Goal: Task Accomplishment & Management: Manage account settings

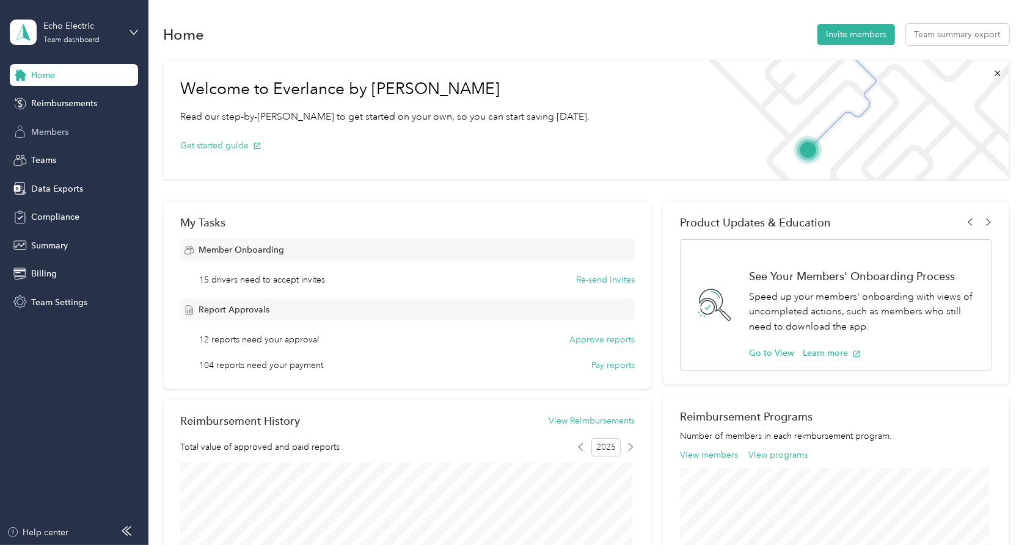
click at [43, 134] on span "Members" at bounding box center [49, 132] width 37 height 13
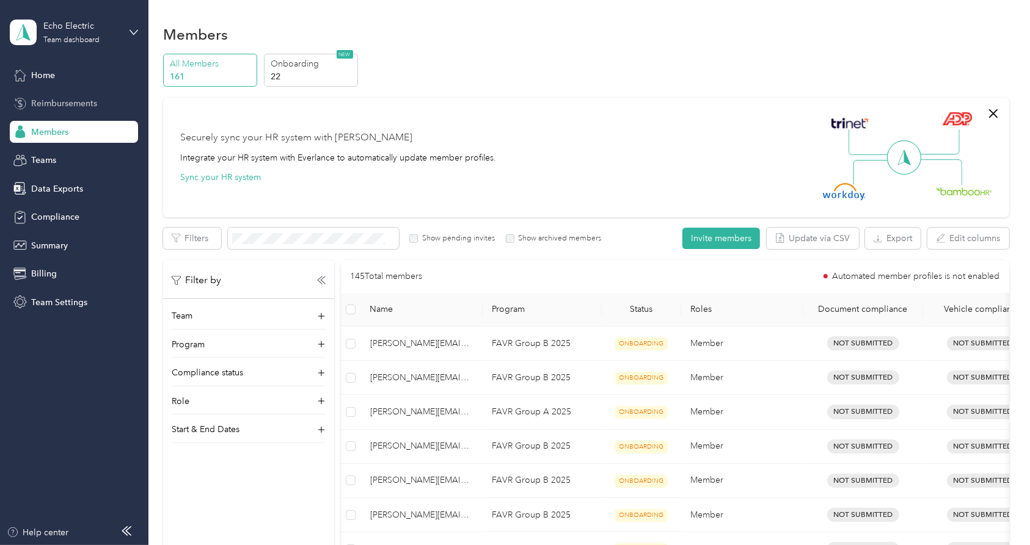
click at [73, 106] on span "Reimbursements" at bounding box center [64, 103] width 66 height 13
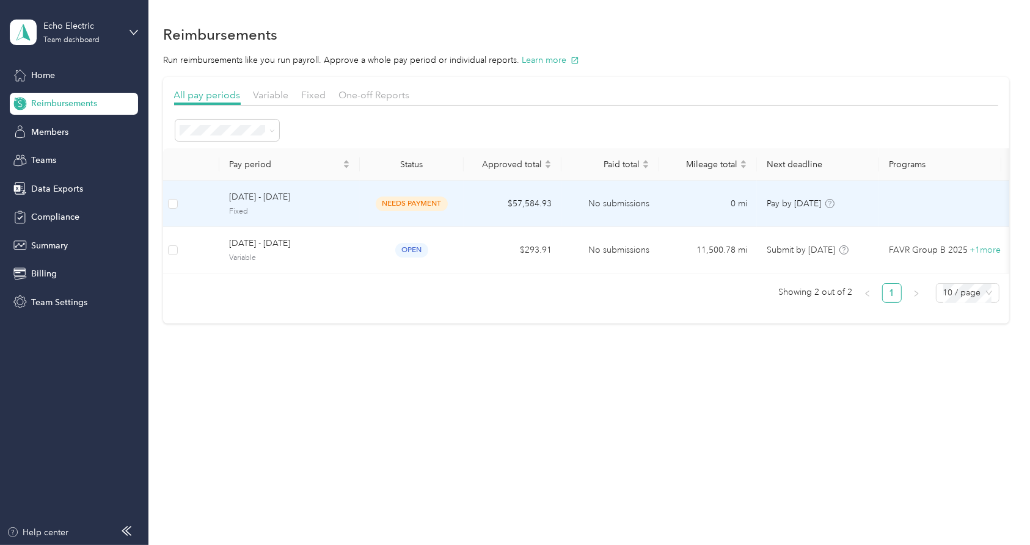
click at [320, 217] on td "[DATE] - [DATE] Fixed" at bounding box center [289, 204] width 140 height 46
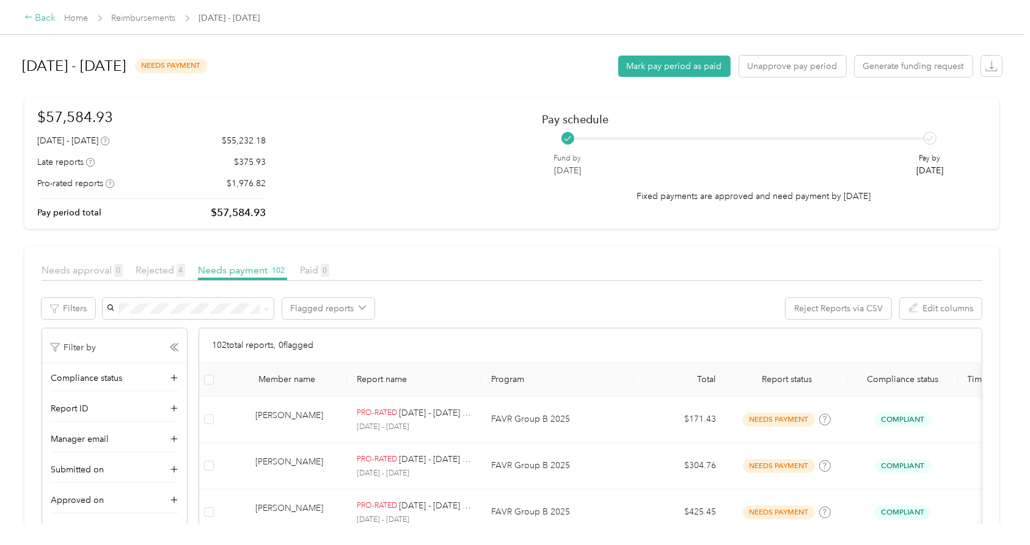
click at [28, 16] on icon at bounding box center [28, 17] width 9 height 9
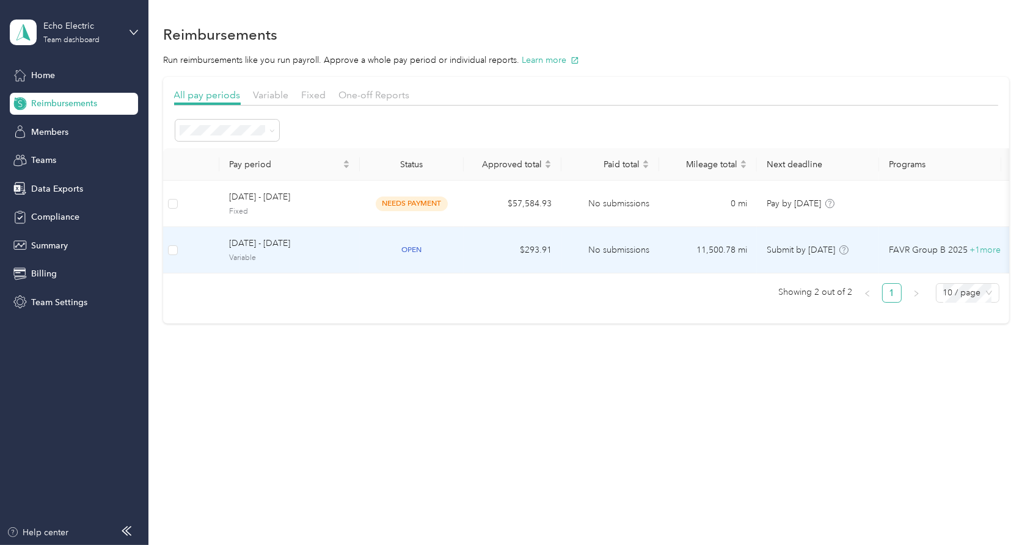
click at [313, 255] on span "Variable" at bounding box center [289, 258] width 121 height 11
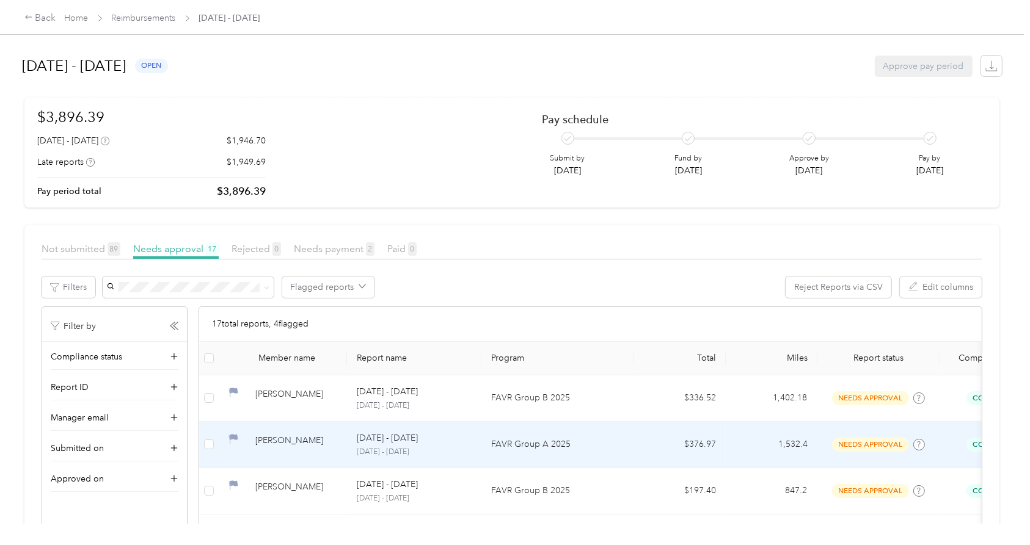
scroll to position [68, 0]
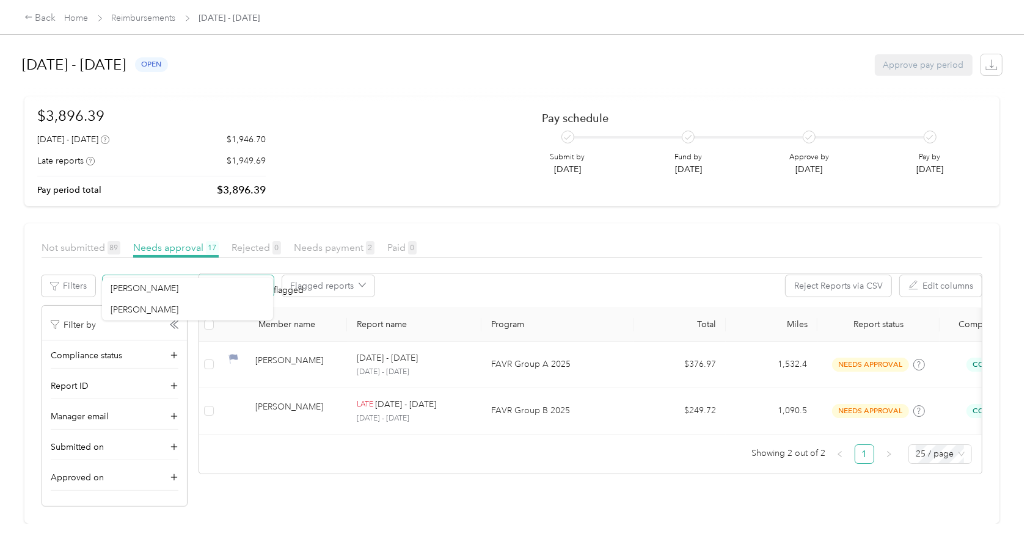
scroll to position [21, 0]
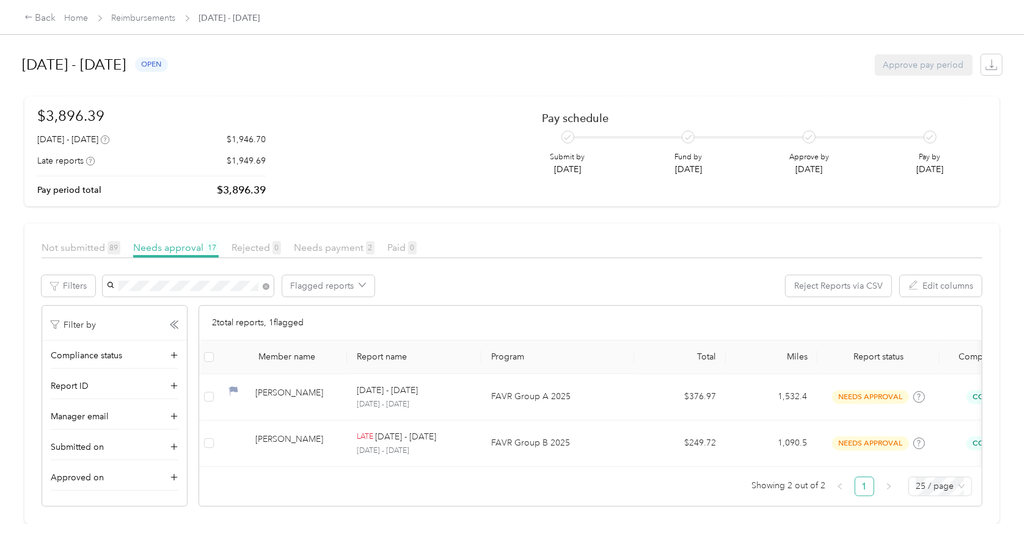
click at [164, 309] on span "[PERSON_NAME]" at bounding box center [145, 309] width 68 height 10
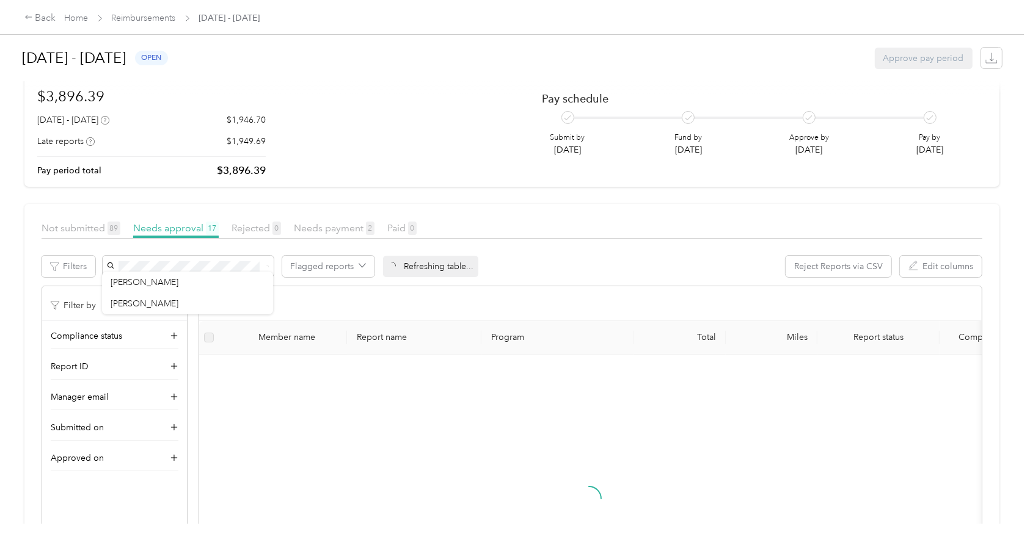
scroll to position [9, 0]
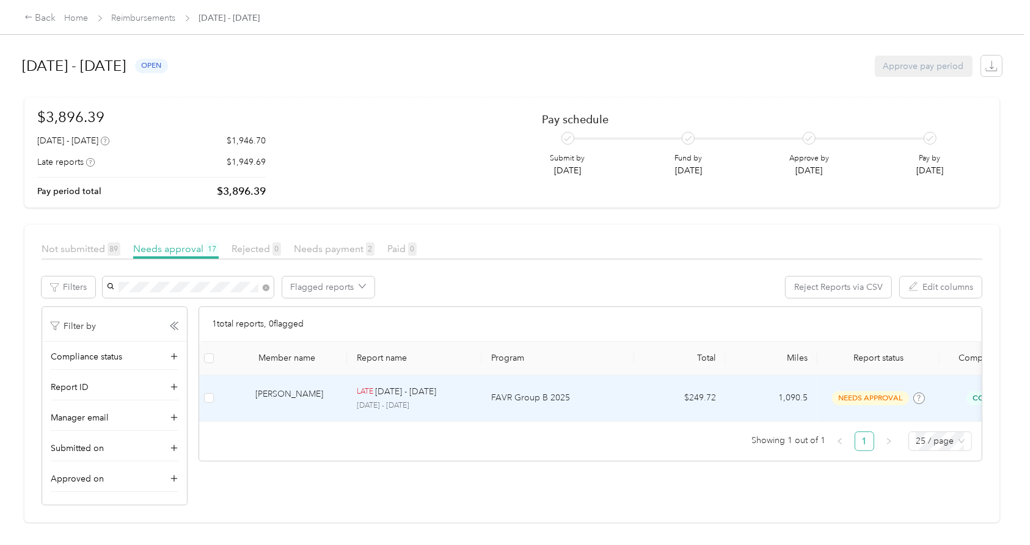
click at [294, 388] on div "[PERSON_NAME]" at bounding box center [296, 398] width 82 height 21
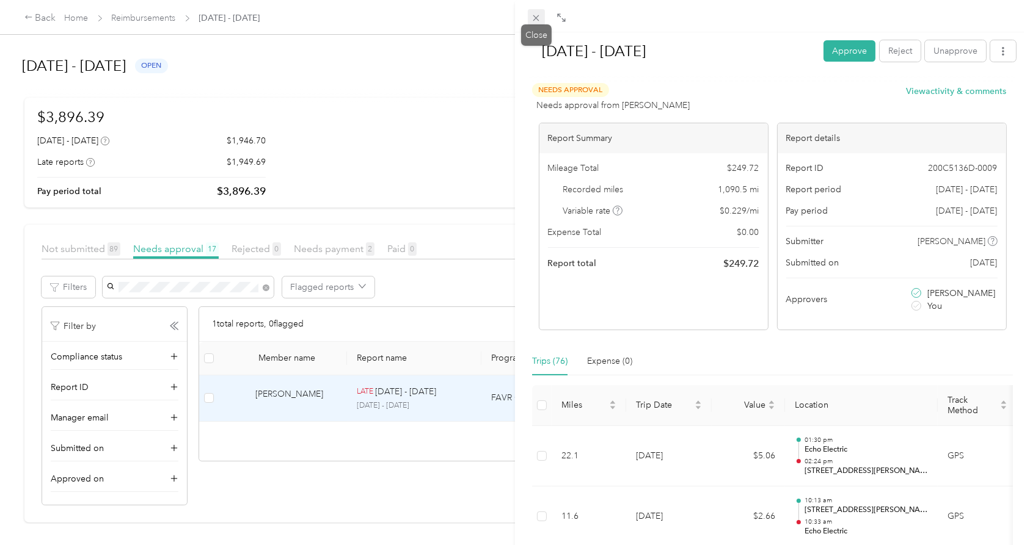
click at [537, 12] on span at bounding box center [536, 17] width 17 height 17
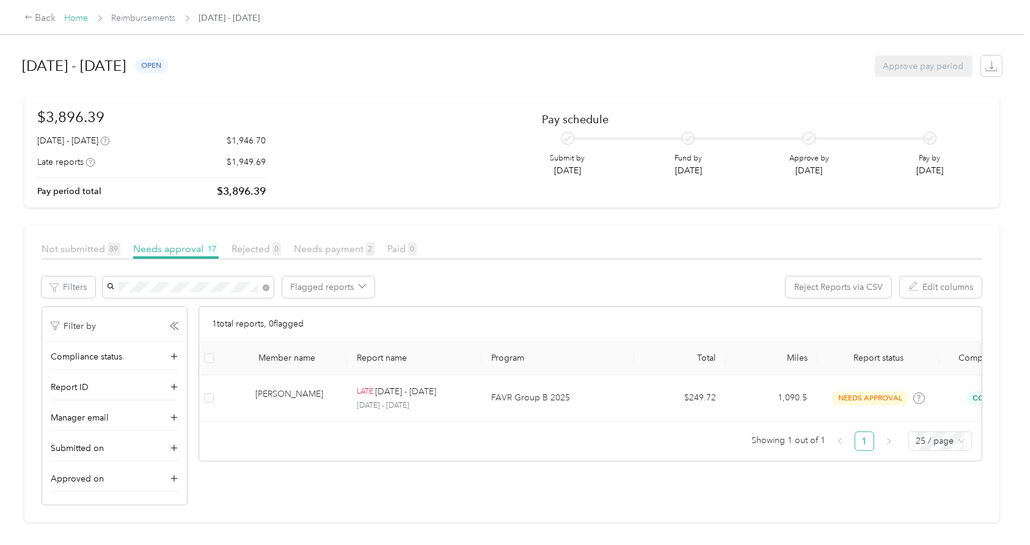
click at [78, 20] on link "Home" at bounding box center [77, 18] width 24 height 10
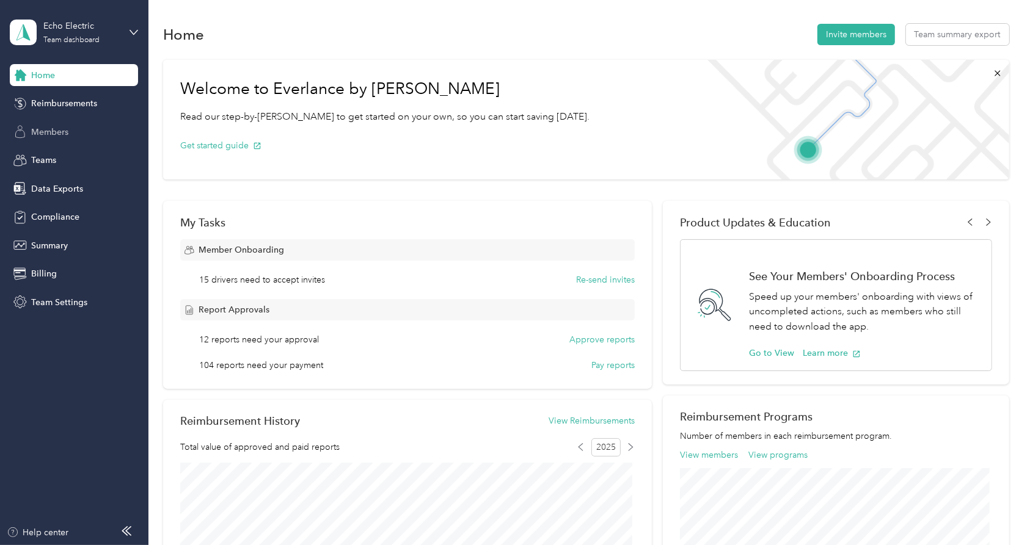
click at [60, 128] on span "Members" at bounding box center [49, 132] width 37 height 13
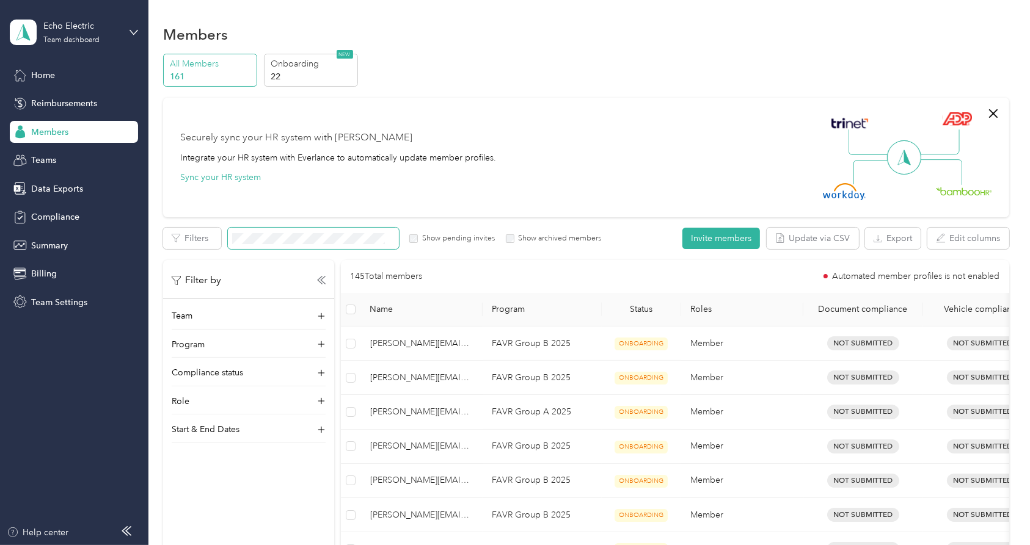
click at [335, 245] on span at bounding box center [313, 238] width 171 height 21
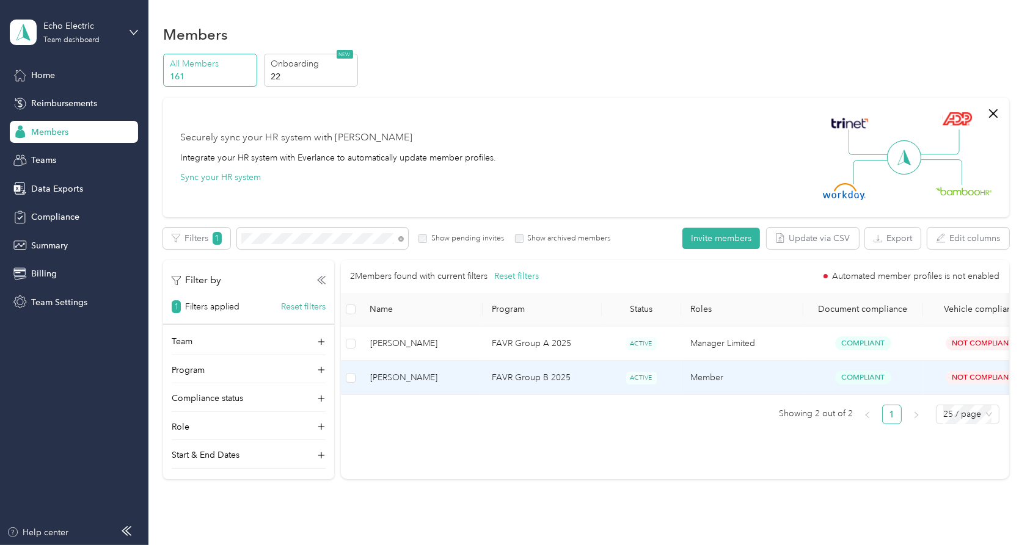
click at [409, 385] on td "[PERSON_NAME]" at bounding box center [421, 378] width 122 height 34
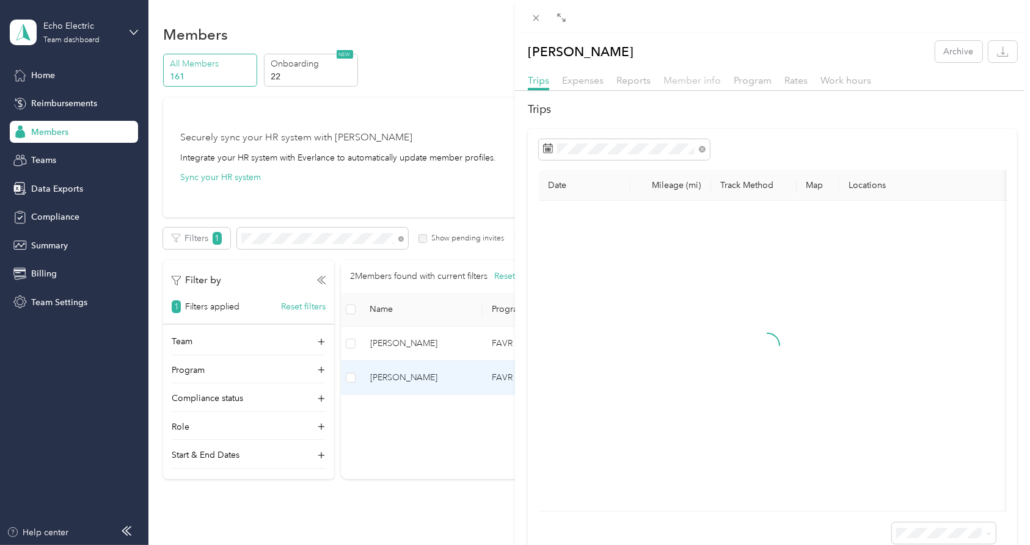
click at [703, 84] on span "Member info" at bounding box center [691, 81] width 57 height 12
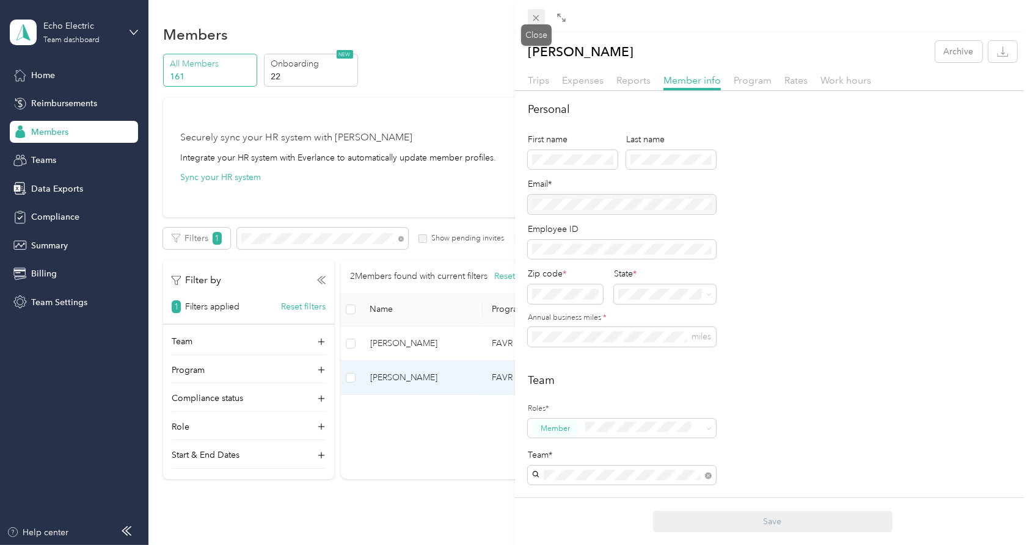
click at [531, 16] on icon at bounding box center [536, 18] width 10 height 10
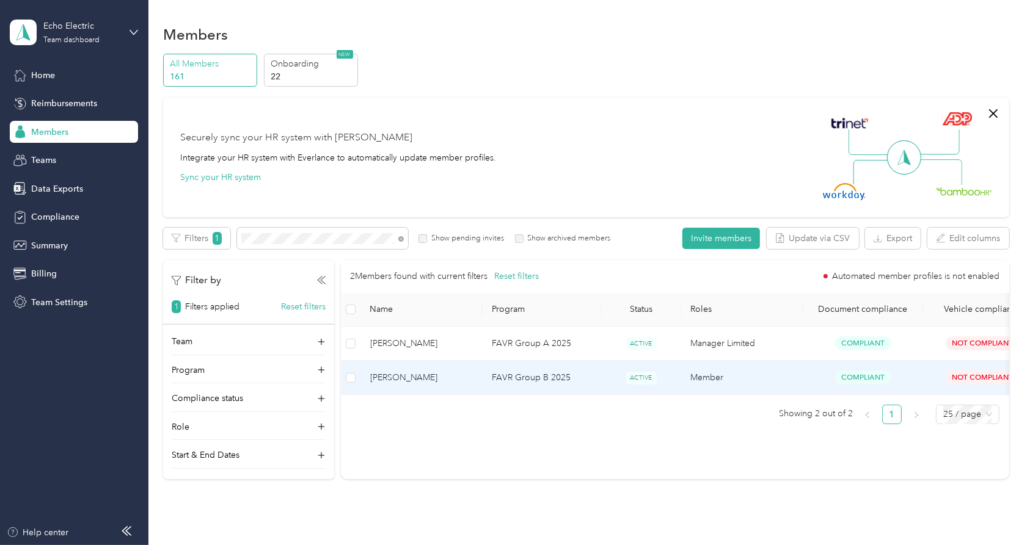
click at [429, 383] on span "[PERSON_NAME]" at bounding box center [421, 377] width 103 height 13
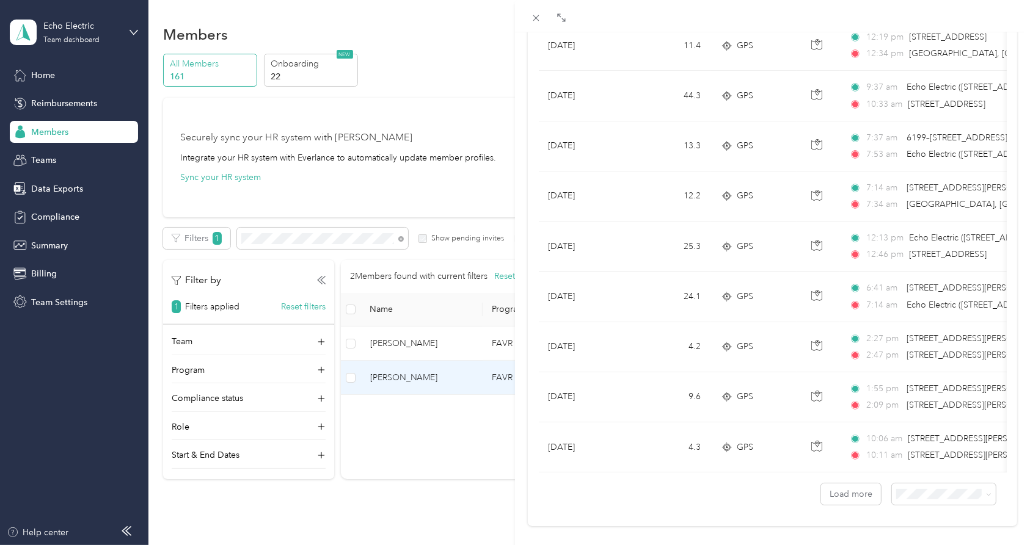
scroll to position [1015, 0]
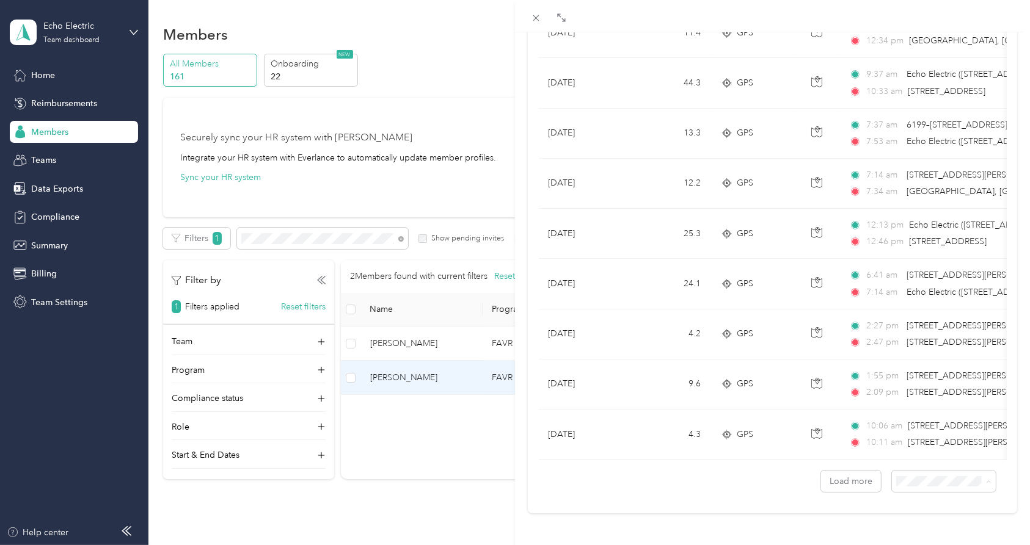
click at [942, 453] on li "100 per load" at bounding box center [933, 448] width 104 height 21
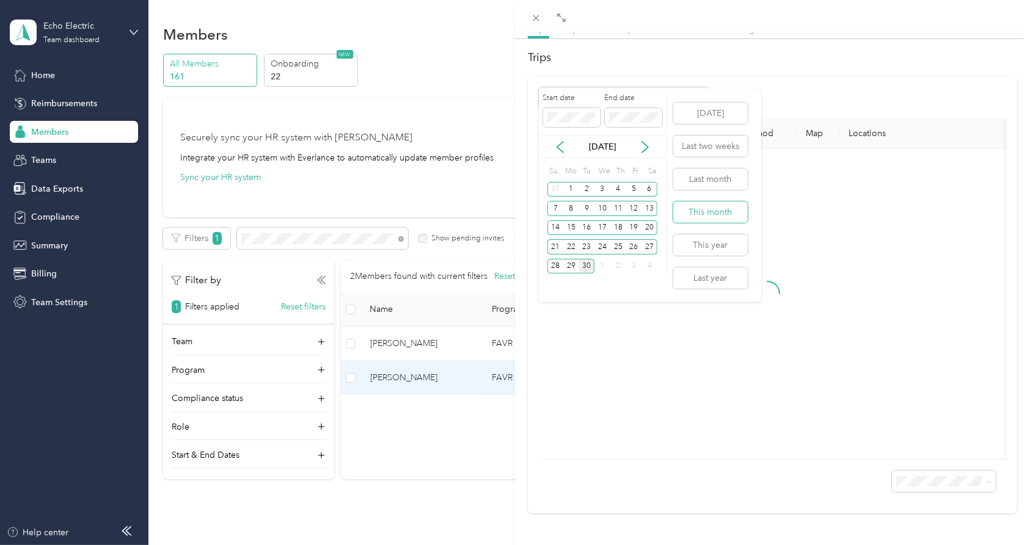
click at [725, 212] on button "This month" at bounding box center [710, 212] width 75 height 21
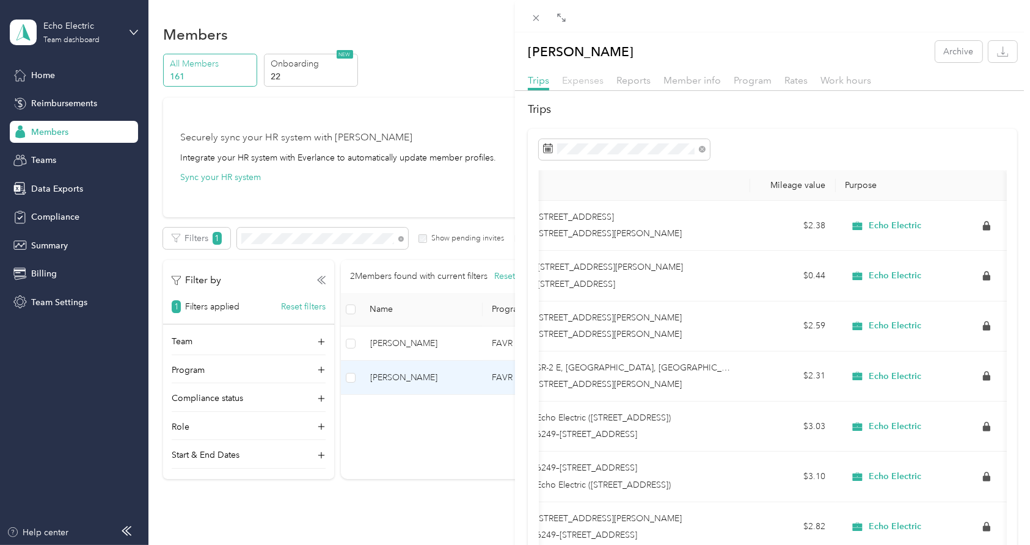
click at [586, 82] on span "Expenses" at bounding box center [583, 81] width 42 height 12
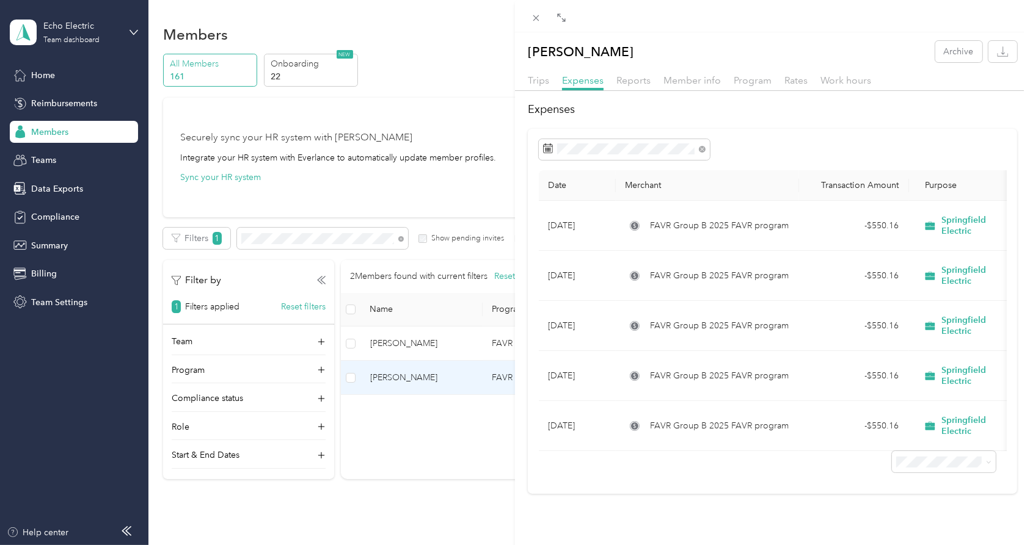
click at [630, 88] on div "Trips Expenses Reports Member info Program Rates Work hours" at bounding box center [772, 82] width 515 height 18
click at [641, 81] on span "Reports" at bounding box center [633, 81] width 34 height 12
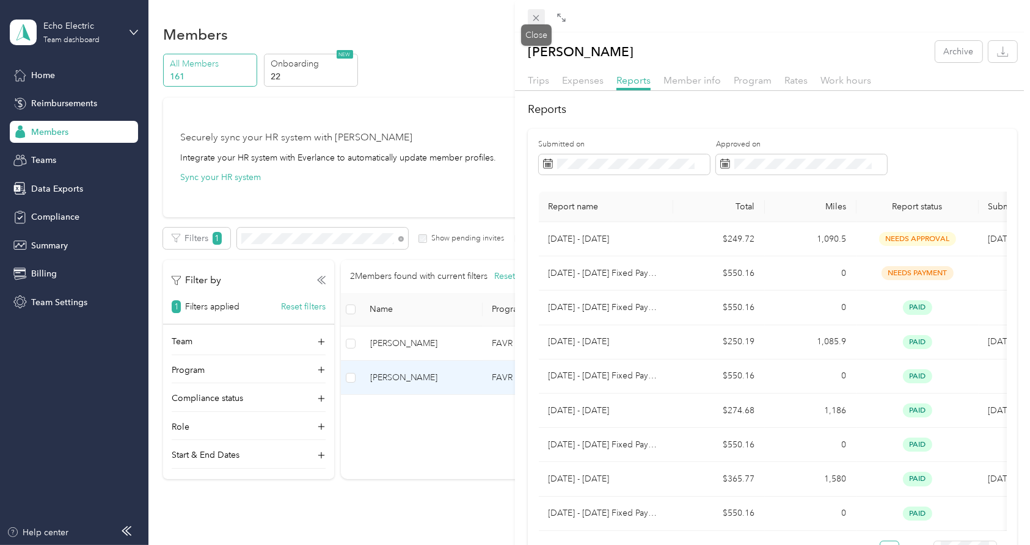
click at [537, 14] on icon at bounding box center [536, 18] width 10 height 10
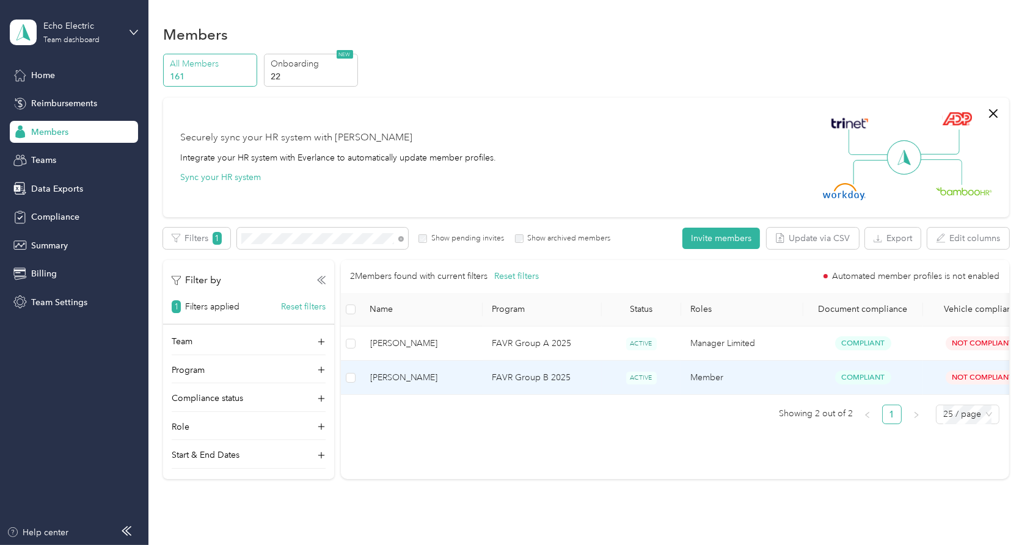
click at [416, 378] on span "[PERSON_NAME]" at bounding box center [421, 377] width 103 height 13
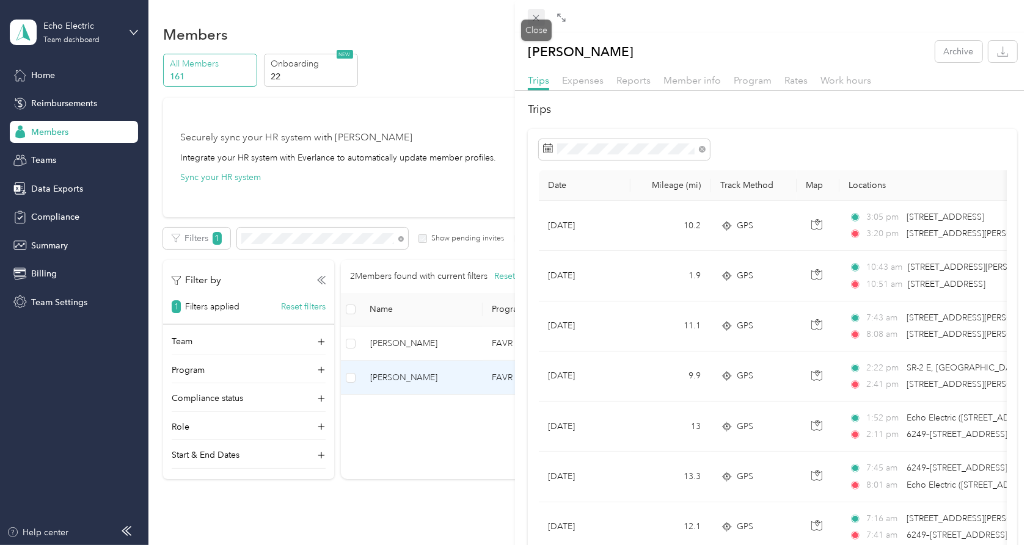
click at [535, 20] on icon at bounding box center [536, 18] width 10 height 10
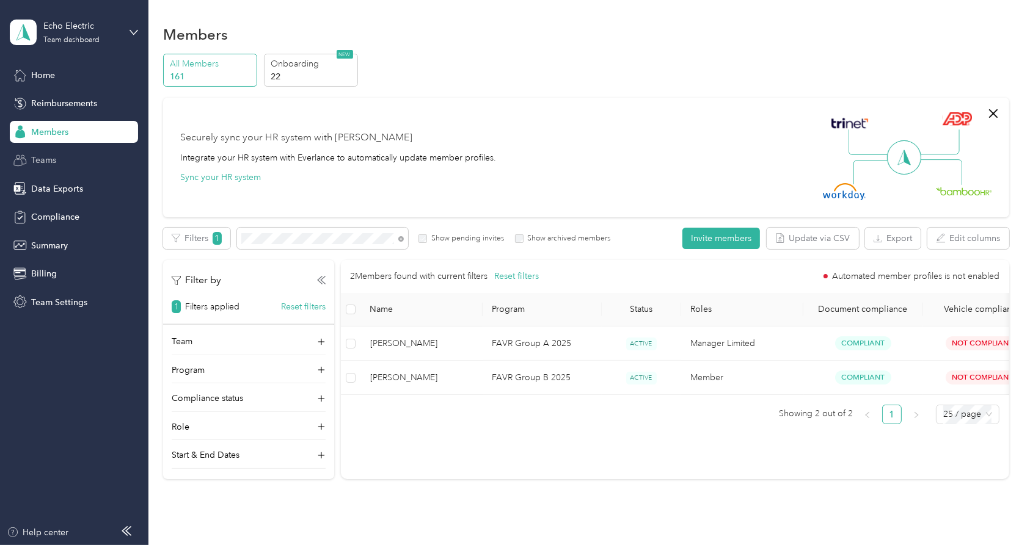
click at [42, 158] on span "Teams" at bounding box center [43, 160] width 25 height 13
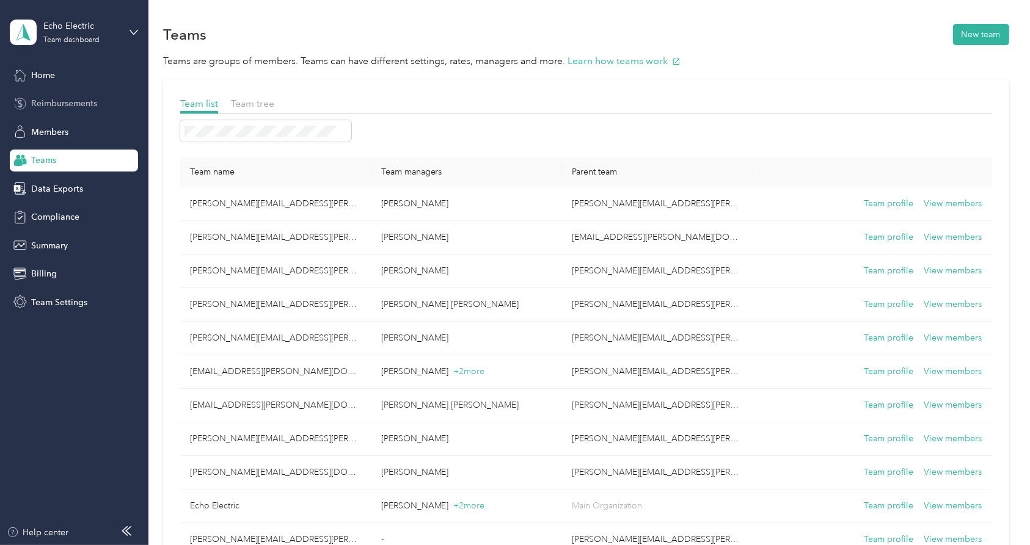
click at [58, 104] on span "Reimbursements" at bounding box center [64, 103] width 66 height 13
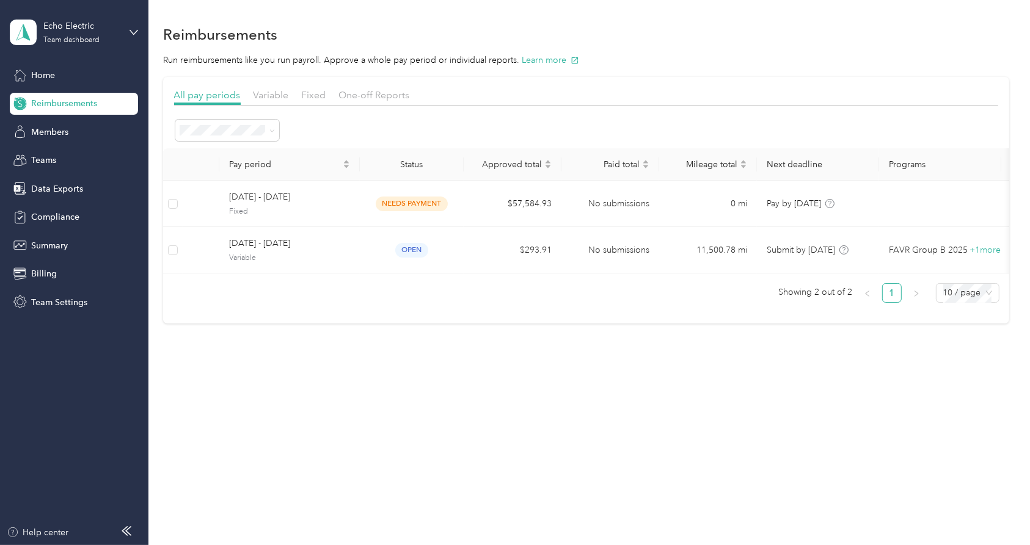
click at [576, 113] on div "All pay periods Variable Fixed One-off Reports Pay period Status Approved total…" at bounding box center [586, 200] width 824 height 225
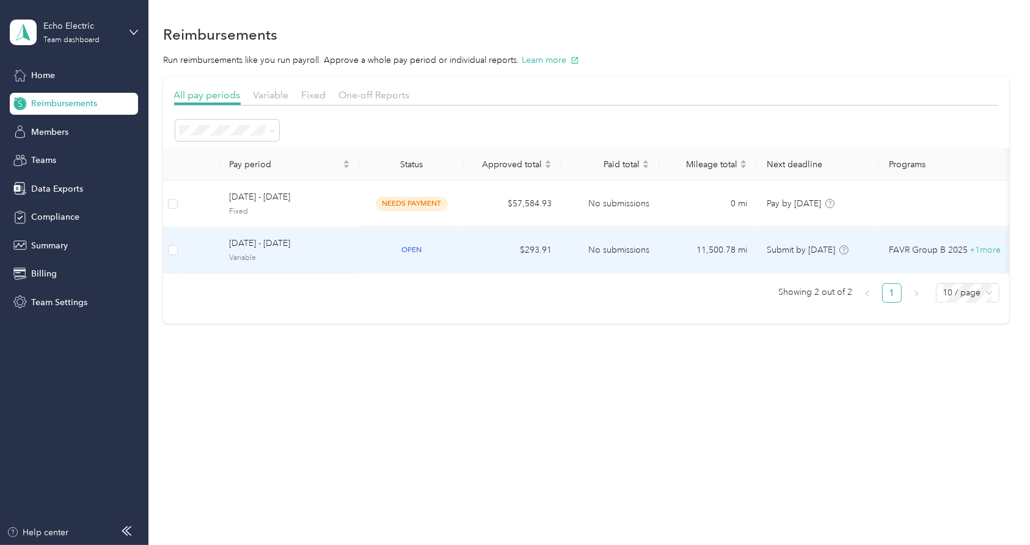
click at [315, 261] on span "Variable" at bounding box center [289, 258] width 121 height 11
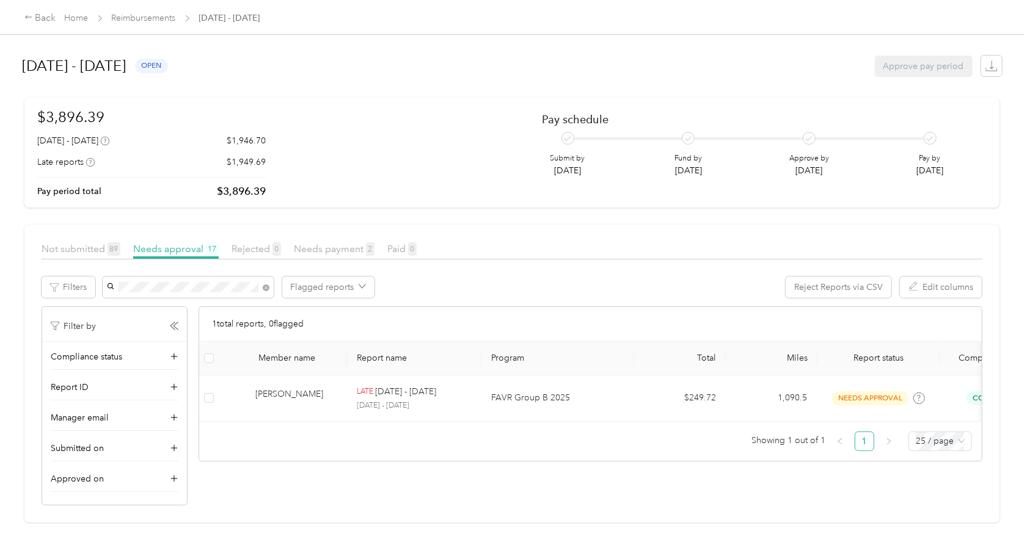
scroll to position [0, 181]
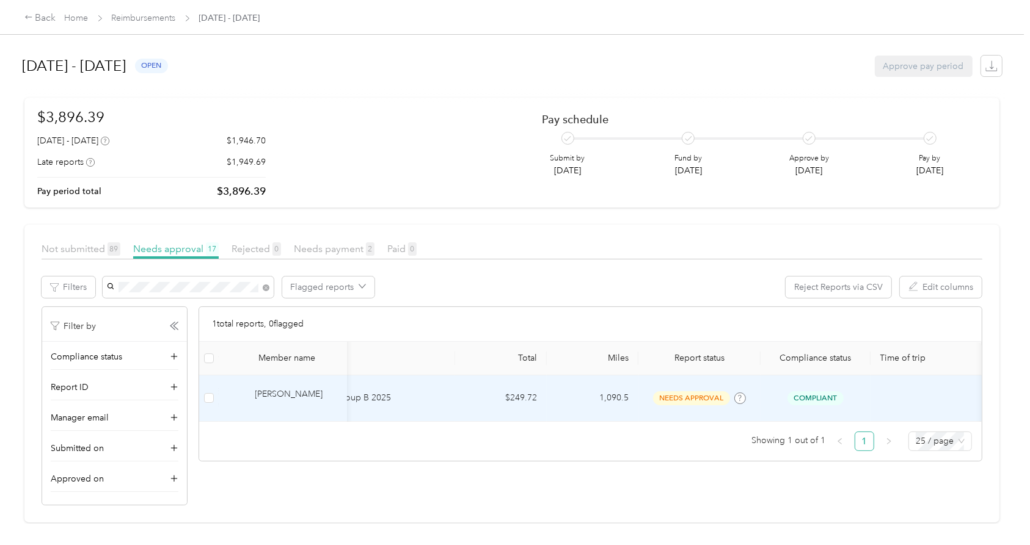
click at [733, 401] on body "Back Home Reimbursements September 1 - 30, 2025 September 1 - 30, 2025 open App…" at bounding box center [512, 272] width 1024 height 545
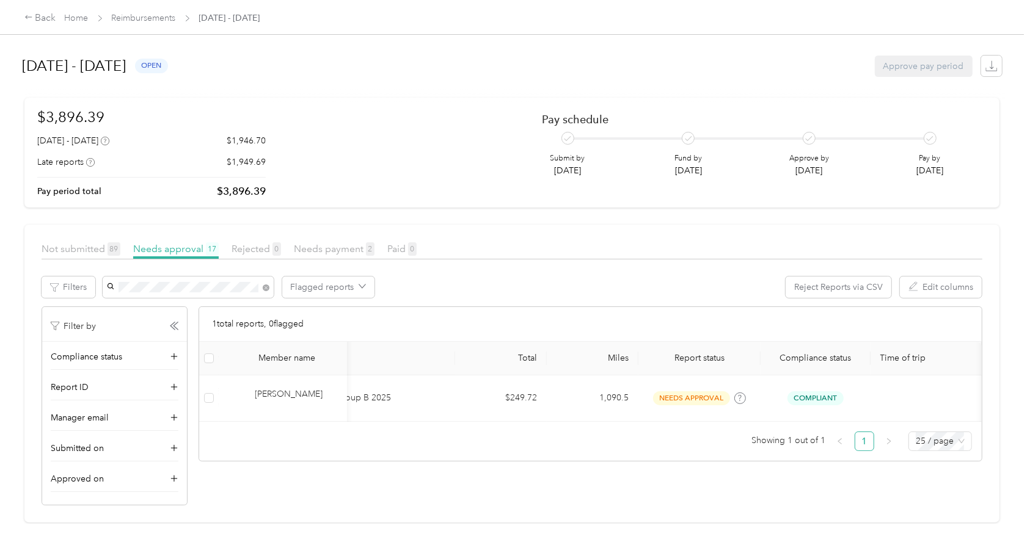
scroll to position [0, 0]
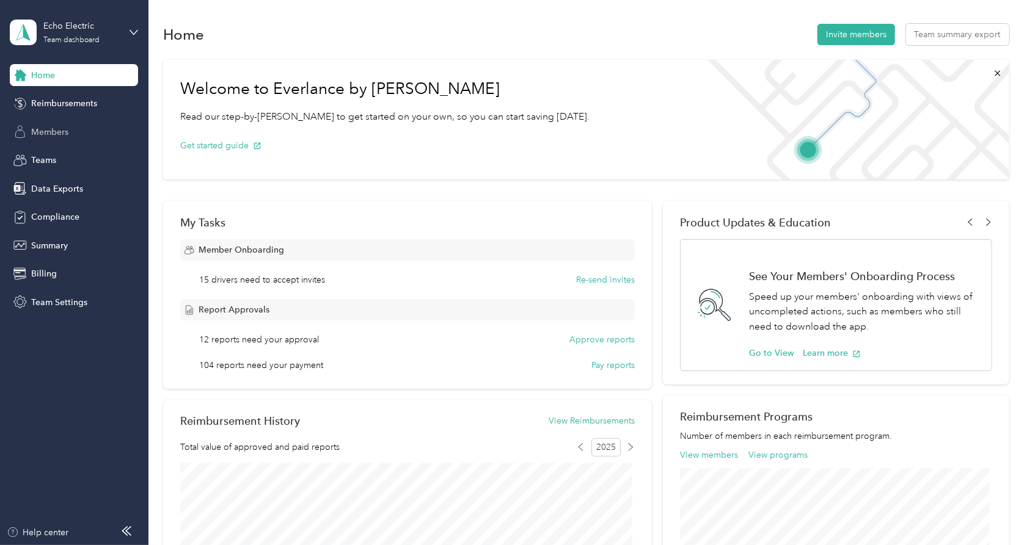
click at [67, 131] on span "Members" at bounding box center [49, 132] width 37 height 13
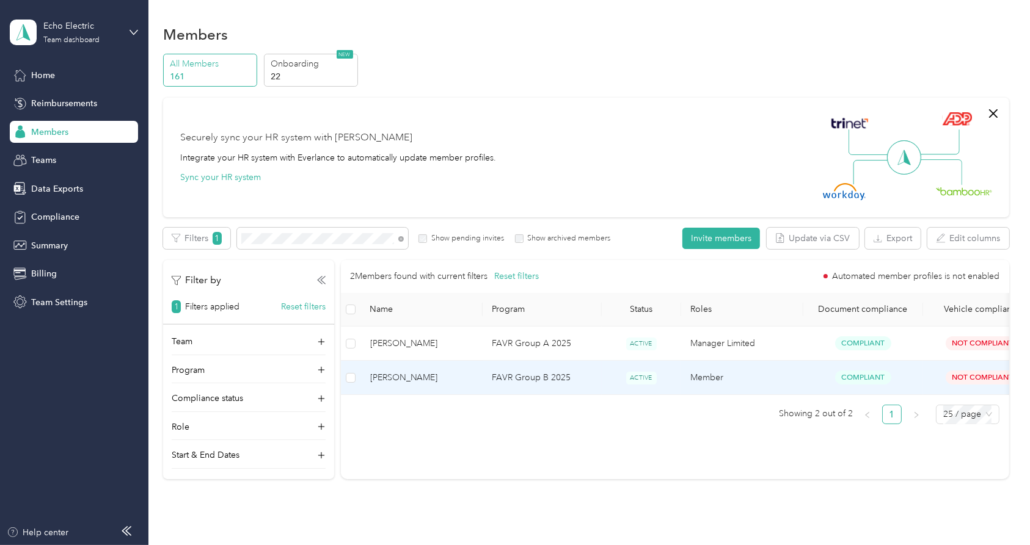
click at [462, 374] on span "[PERSON_NAME]" at bounding box center [421, 377] width 103 height 13
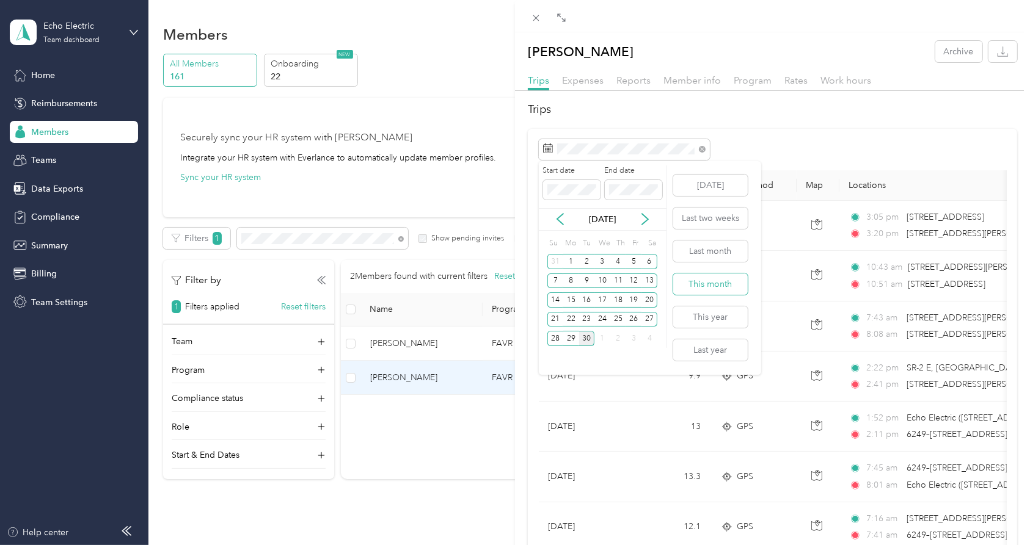
click at [717, 282] on button "This month" at bounding box center [710, 284] width 75 height 21
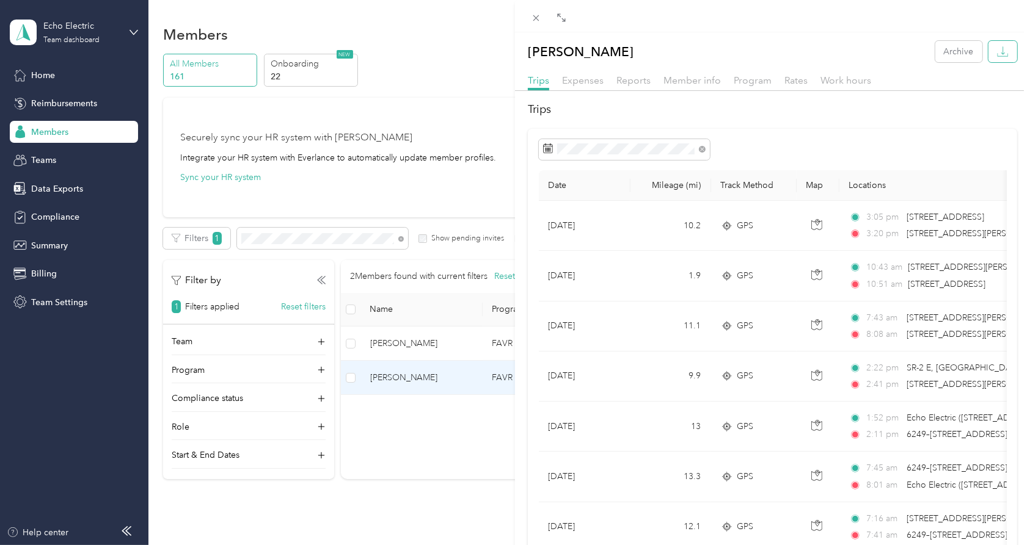
click at [997, 54] on icon "button" at bounding box center [1003, 52] width 12 height 12
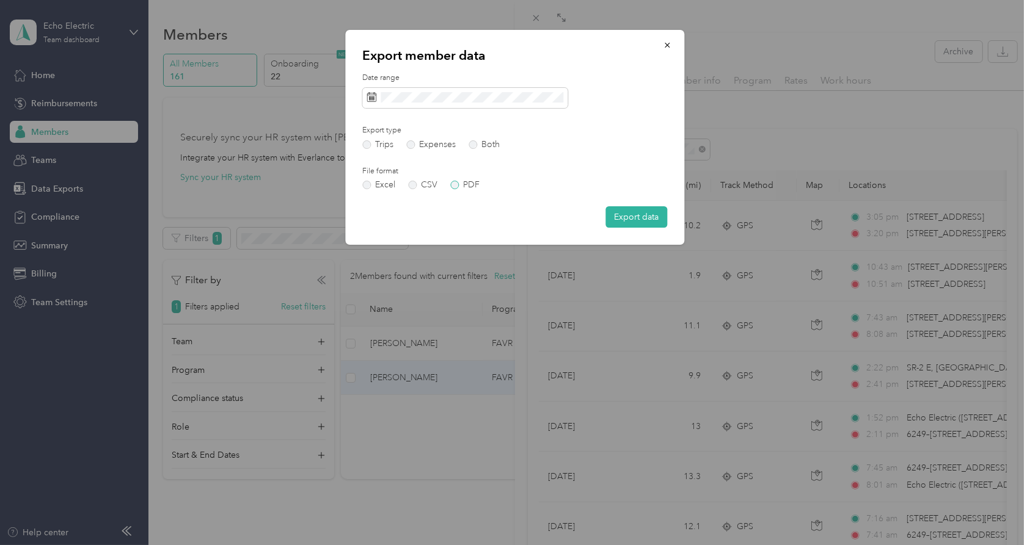
click at [462, 187] on label "PDF" at bounding box center [465, 185] width 29 height 9
click at [630, 221] on button "Export data" at bounding box center [637, 216] width 62 height 21
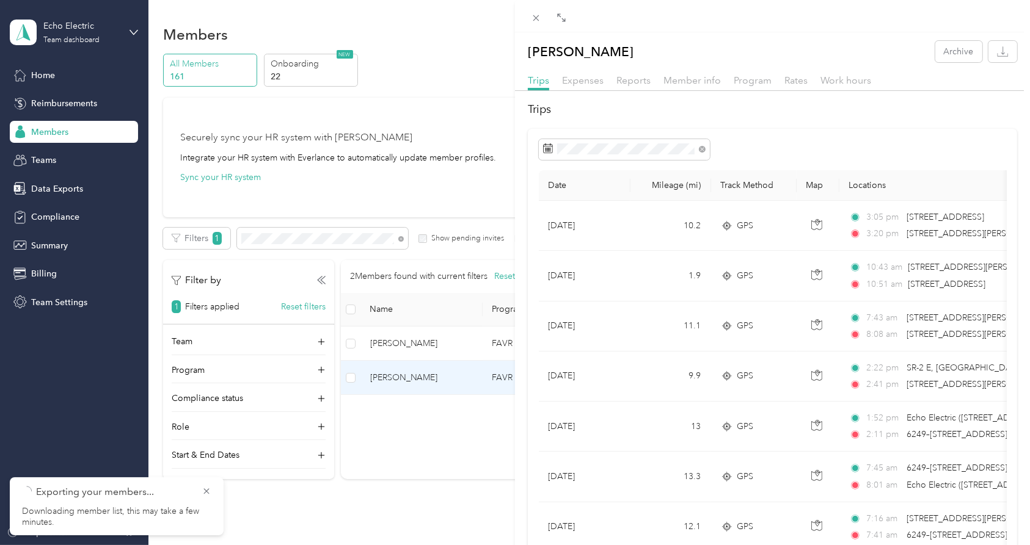
click at [446, 61] on div "[PERSON_NAME] Archive Trips Expenses Reports Member info Program Rates Work hou…" at bounding box center [515, 272] width 1030 height 545
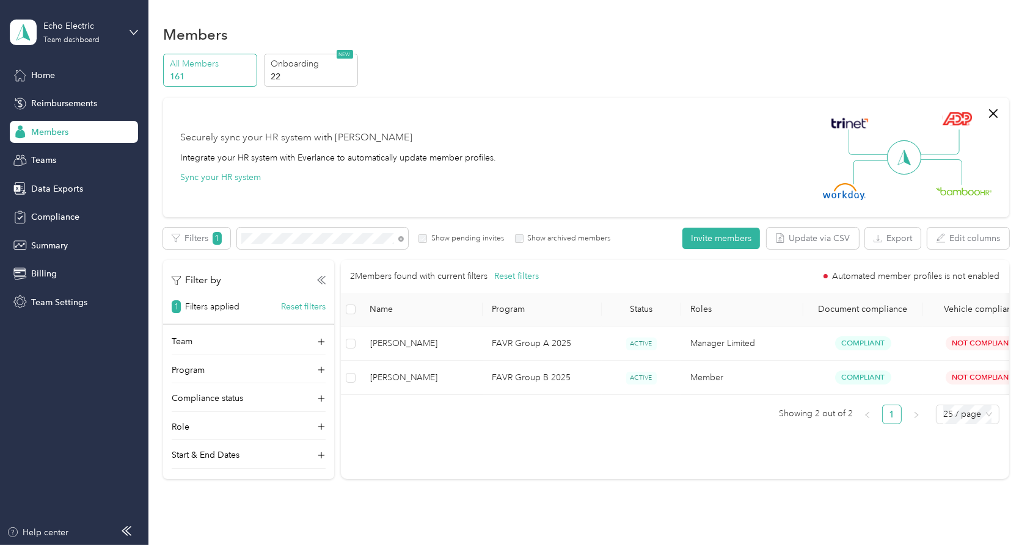
drag, startPoint x: 948, startPoint y: 0, endPoint x: 712, endPoint y: 82, distance: 249.5
click at [697, 107] on div "Securely sync your HR system with Everlance Integrate your HR system with Everl…" at bounding box center [585, 158] width 845 height 120
click at [64, 104] on span "Reimbursements" at bounding box center [64, 103] width 66 height 13
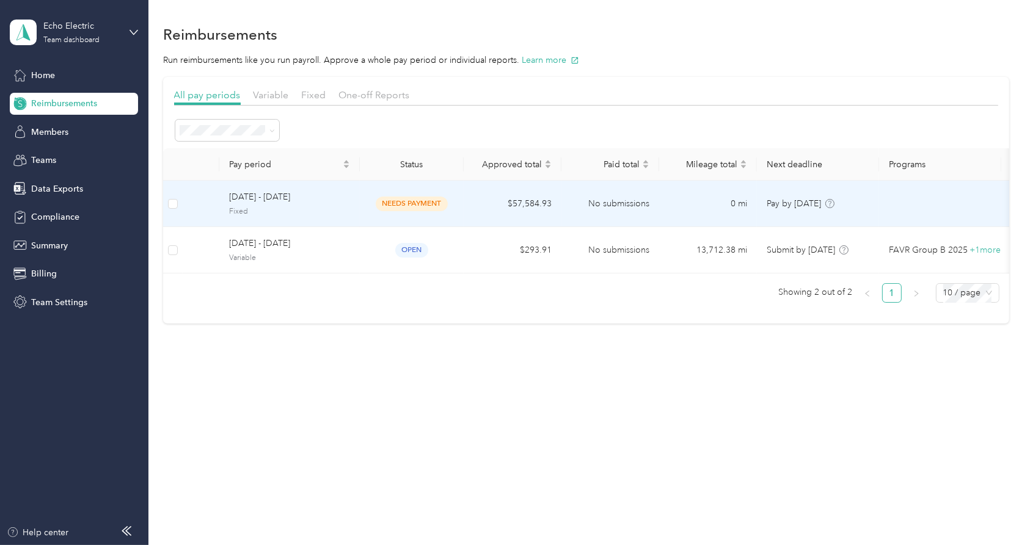
click at [350, 210] on td "[DATE] - [DATE] Fixed" at bounding box center [289, 204] width 140 height 46
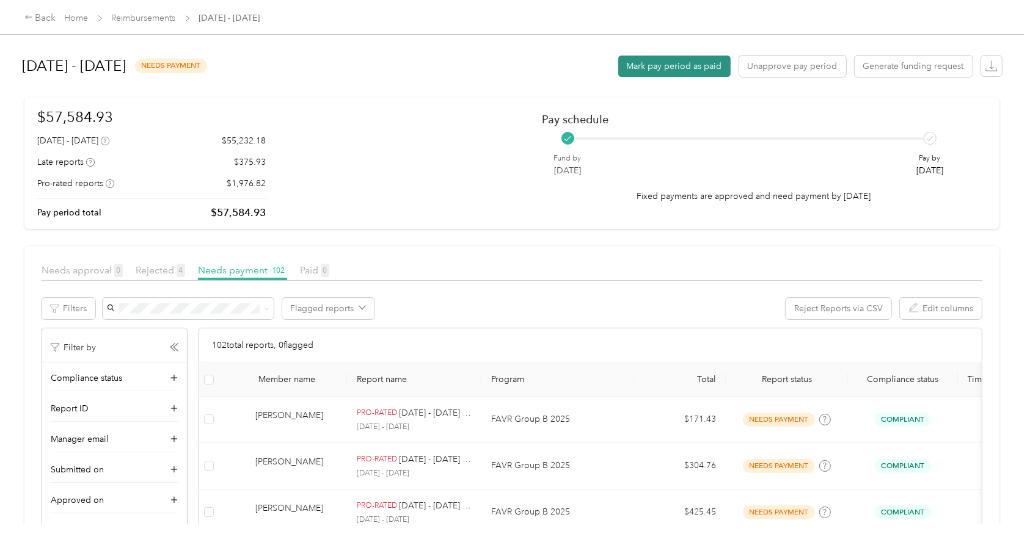
click at [674, 70] on button "Mark pay period as paid" at bounding box center [674, 66] width 112 height 21
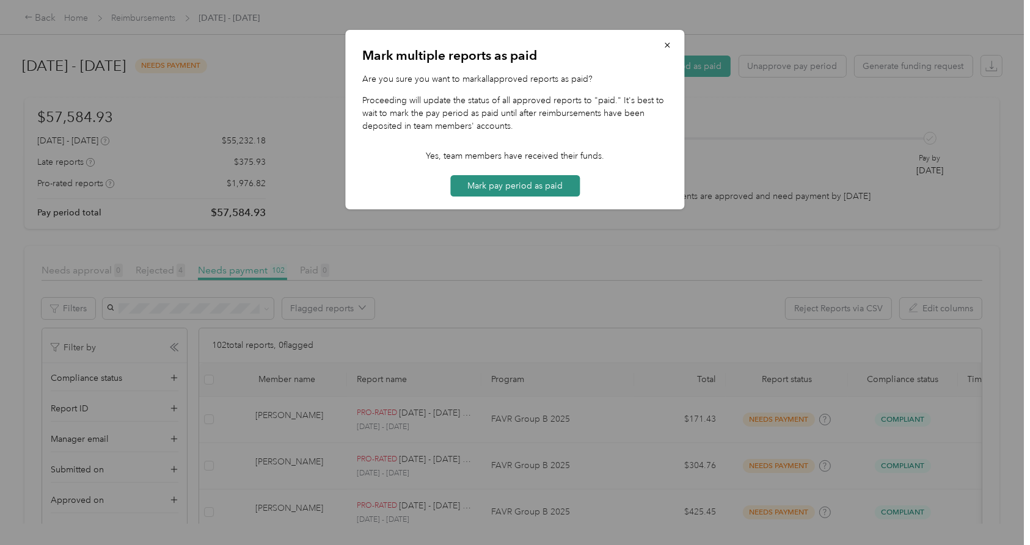
click at [502, 184] on button "Mark pay period as paid" at bounding box center [514, 185] width 129 height 21
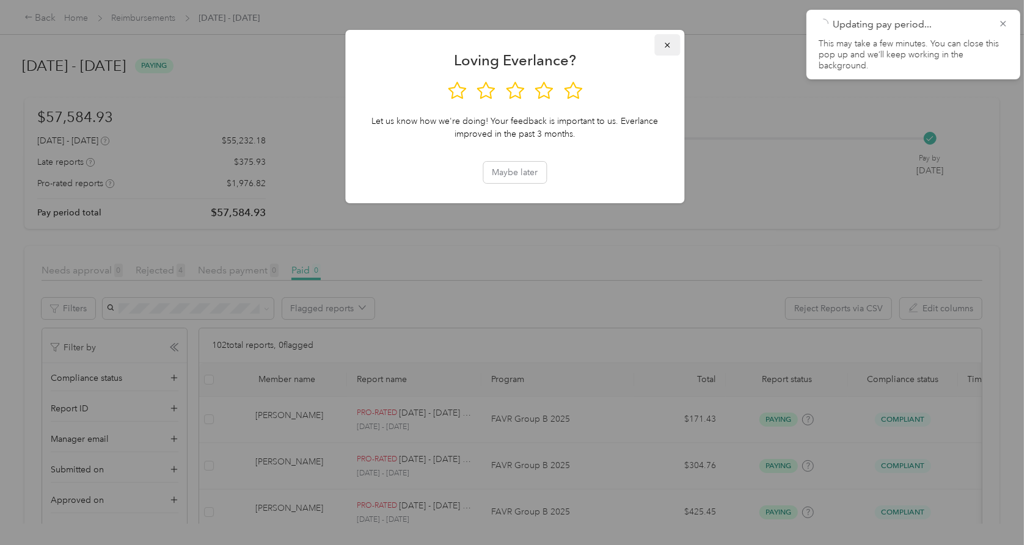
click at [664, 43] on icon "button" at bounding box center [667, 45] width 9 height 9
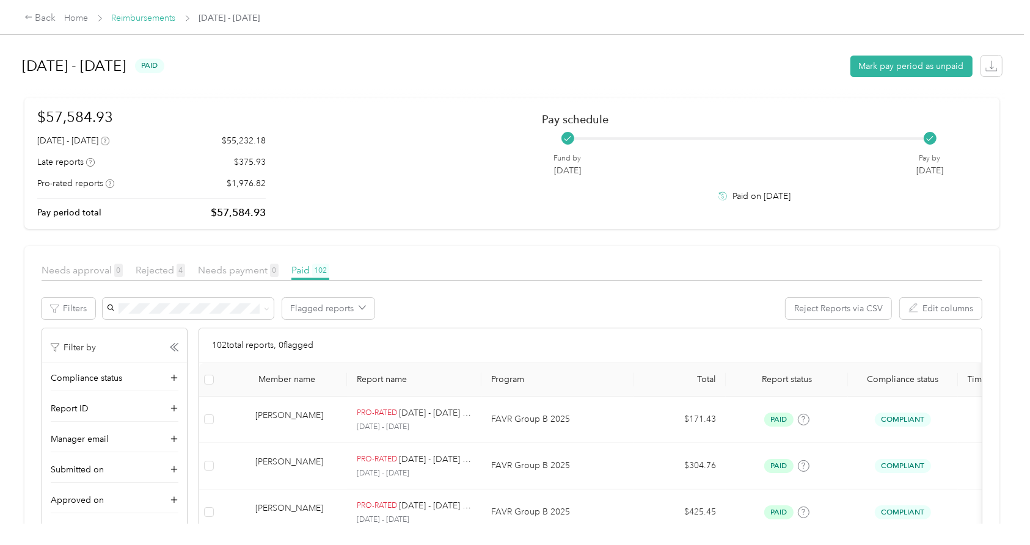
click at [134, 15] on link "Reimbursements" at bounding box center [144, 18] width 64 height 10
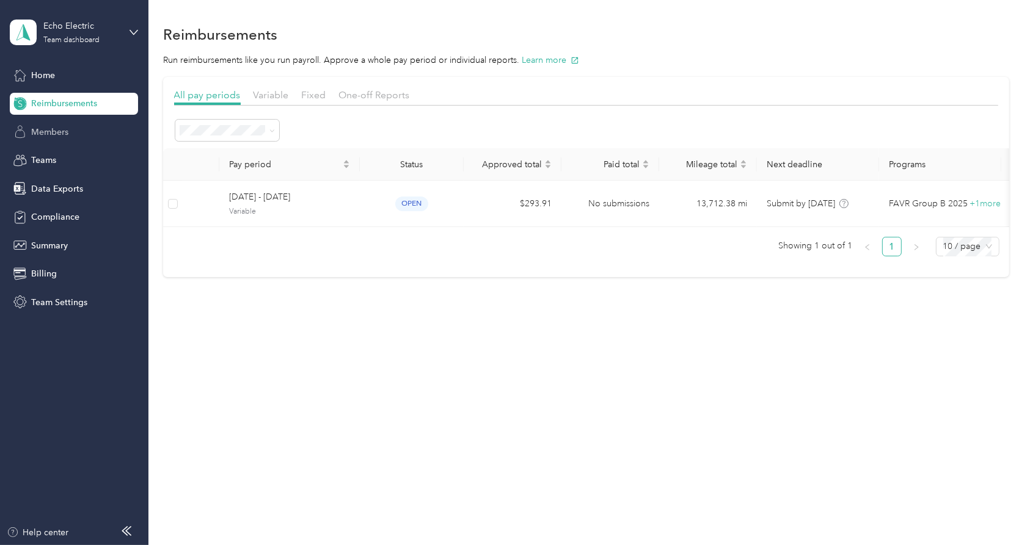
click at [64, 128] on span "Members" at bounding box center [49, 132] width 37 height 13
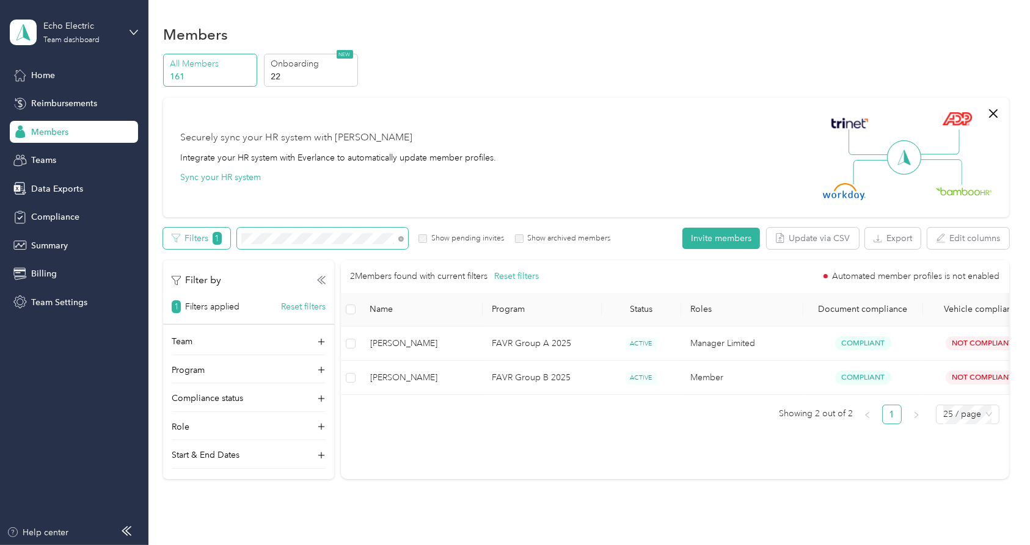
click at [188, 236] on div "Filters 1 Show pending invites Show archived members" at bounding box center [387, 238] width 448 height 21
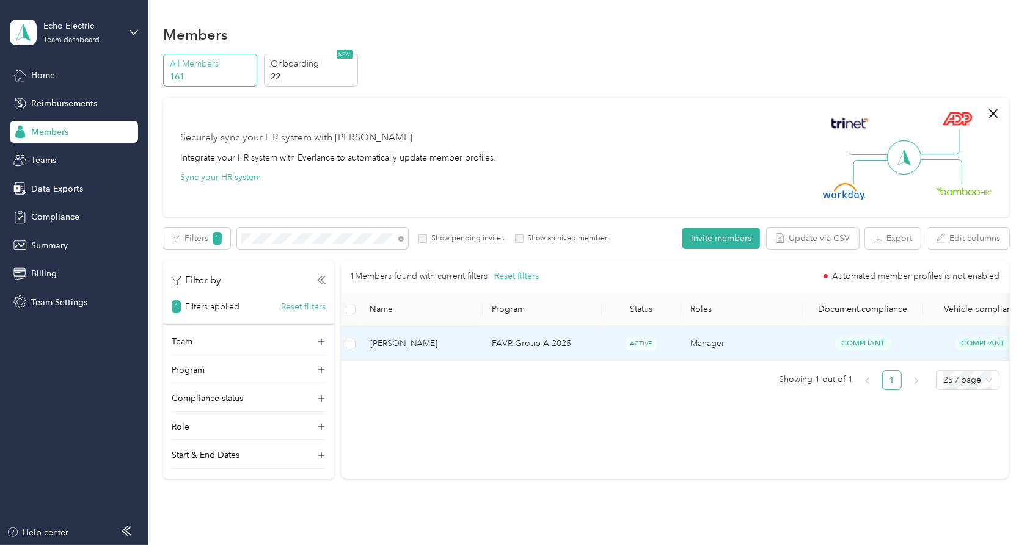
click at [419, 343] on span "[PERSON_NAME]" at bounding box center [421, 343] width 103 height 13
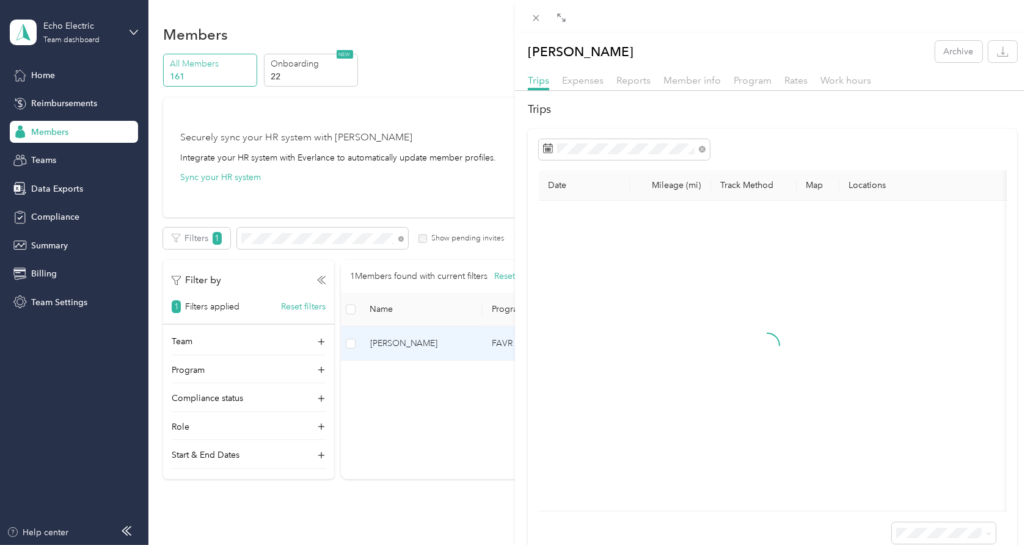
click at [84, 108] on div "[PERSON_NAME] Archive Trips Expenses Reports Member info Program Rates Work hou…" at bounding box center [515, 272] width 1030 height 545
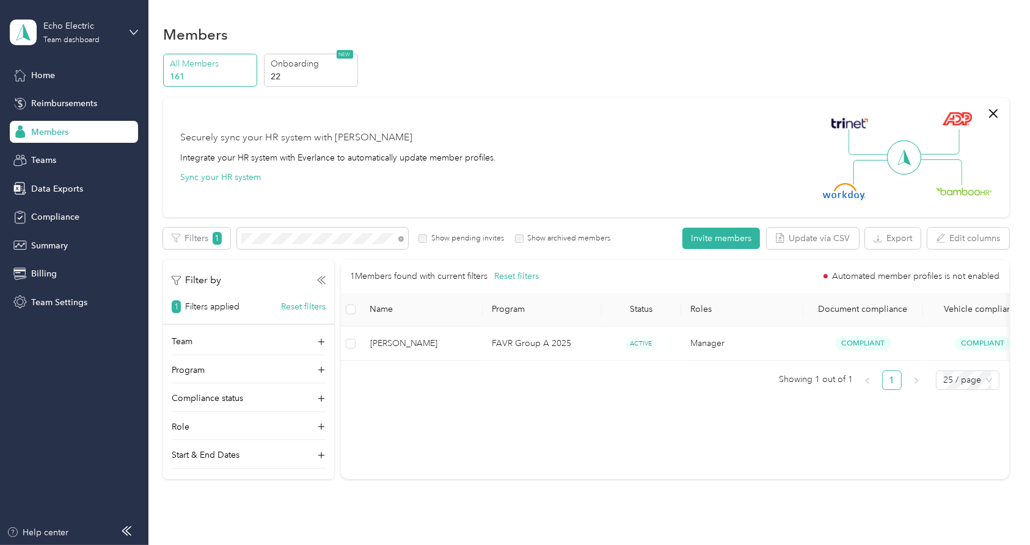
click at [82, 103] on div at bounding box center [515, 272] width 1030 height 545
click at [67, 104] on span "Reimbursements" at bounding box center [64, 103] width 66 height 13
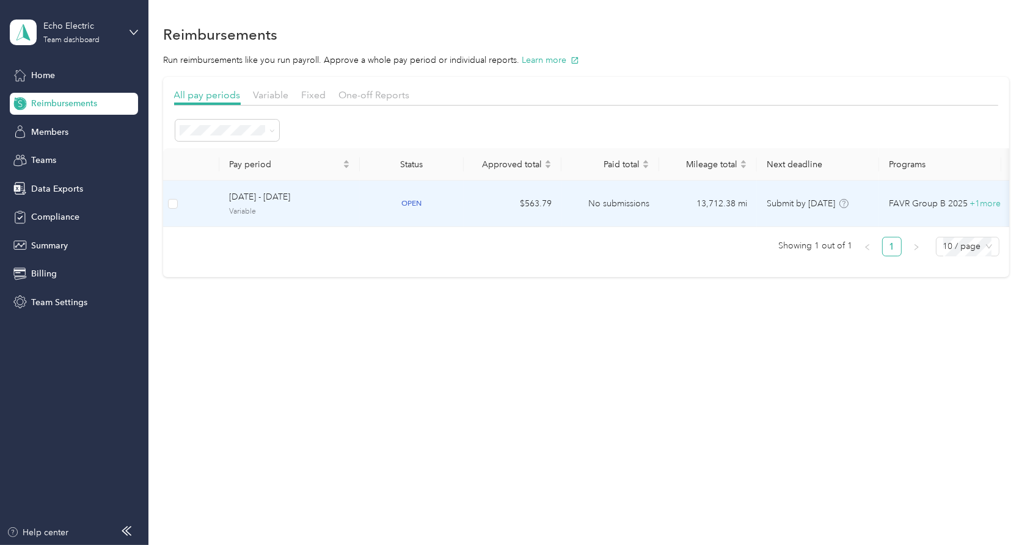
click at [279, 200] on span "[DATE] - [DATE]" at bounding box center [289, 197] width 121 height 13
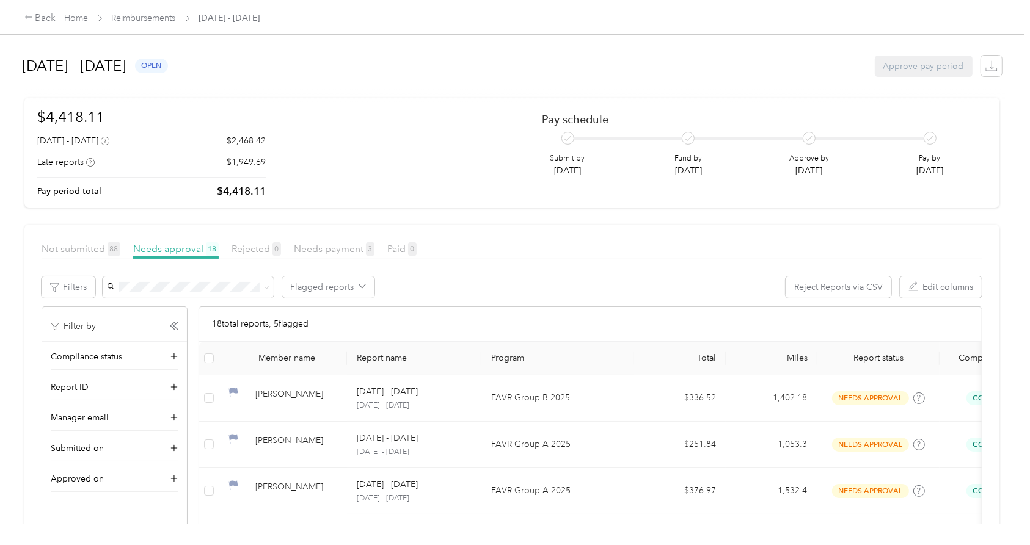
click at [793, 362] on div "Miles" at bounding box center [771, 358] width 72 height 10
click at [79, 14] on link "Home" at bounding box center [77, 18] width 24 height 10
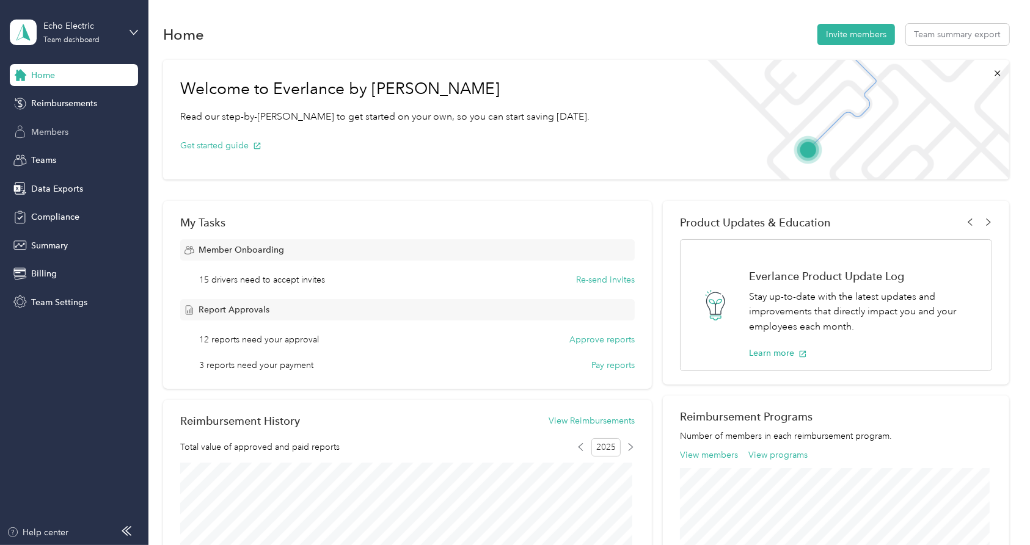
click at [68, 128] on span "Members" at bounding box center [49, 132] width 37 height 13
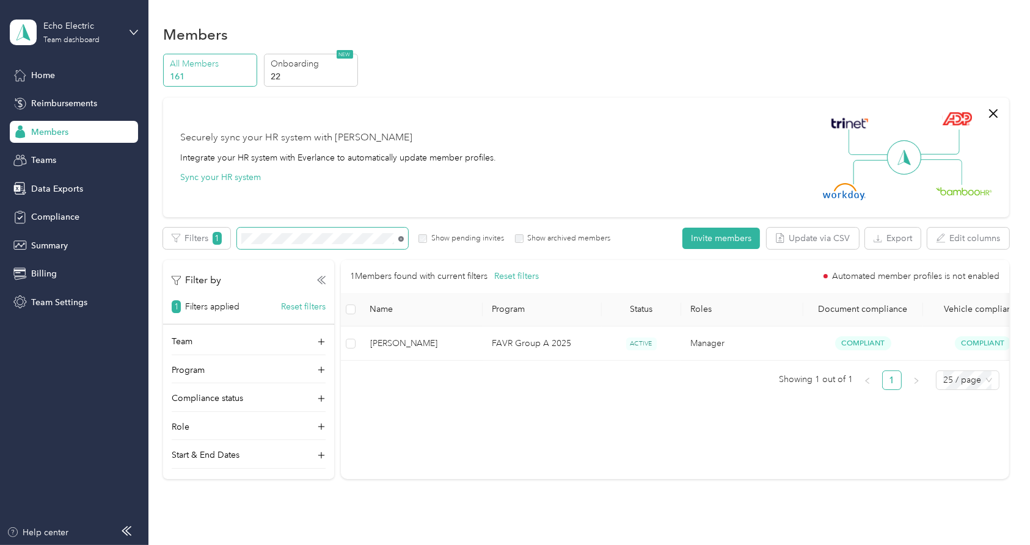
click at [402, 241] on icon at bounding box center [400, 238] width 5 height 5
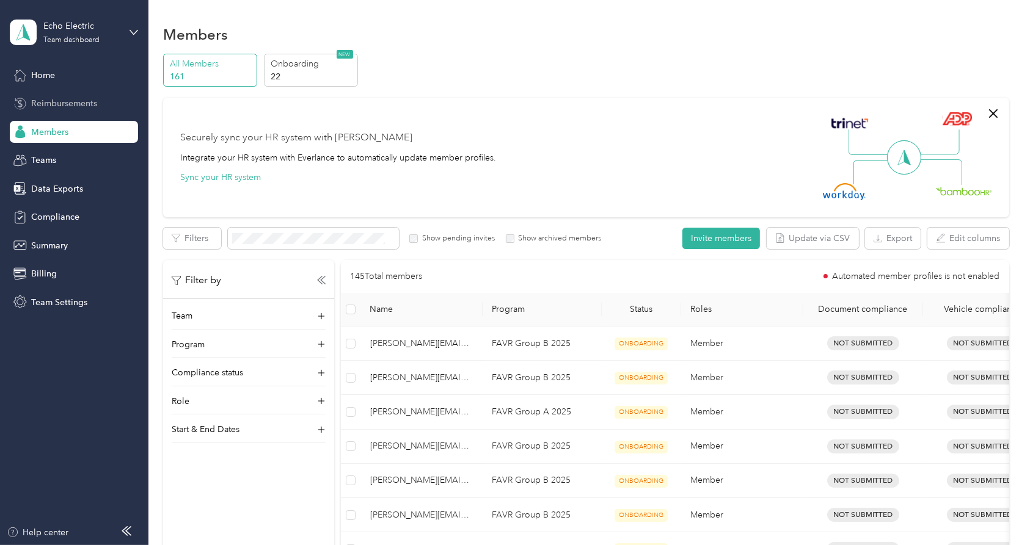
click at [79, 104] on span "Reimbursements" at bounding box center [64, 103] width 66 height 13
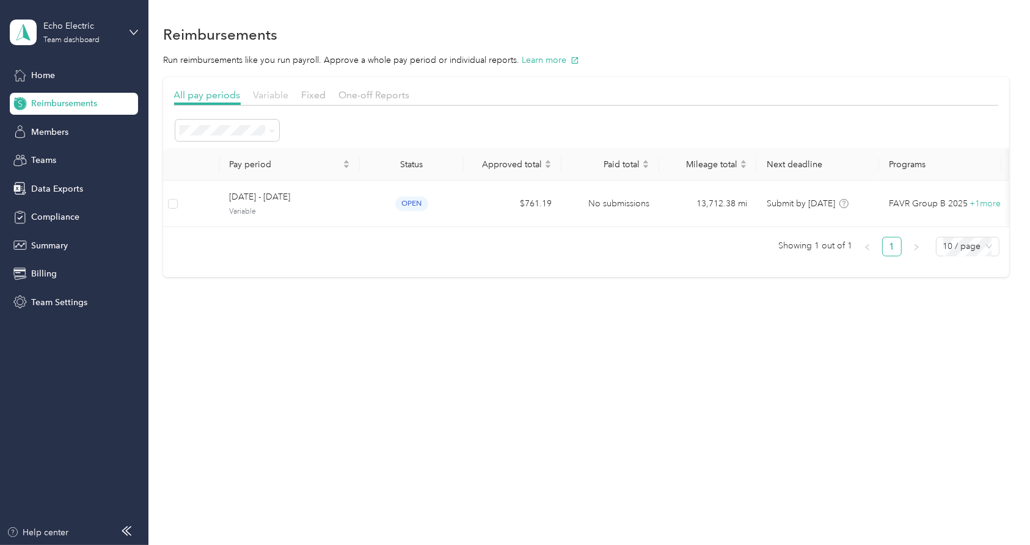
click at [274, 93] on span "Variable" at bounding box center [270, 95] width 35 height 12
click at [67, 242] on span "Summary" at bounding box center [49, 245] width 37 height 13
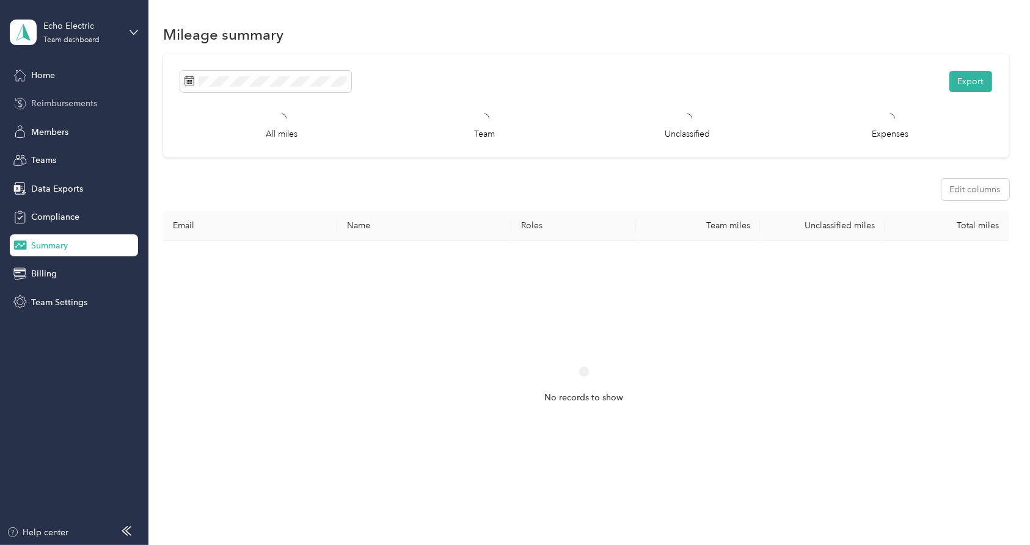
click at [73, 106] on span "Reimbursements" at bounding box center [64, 103] width 66 height 13
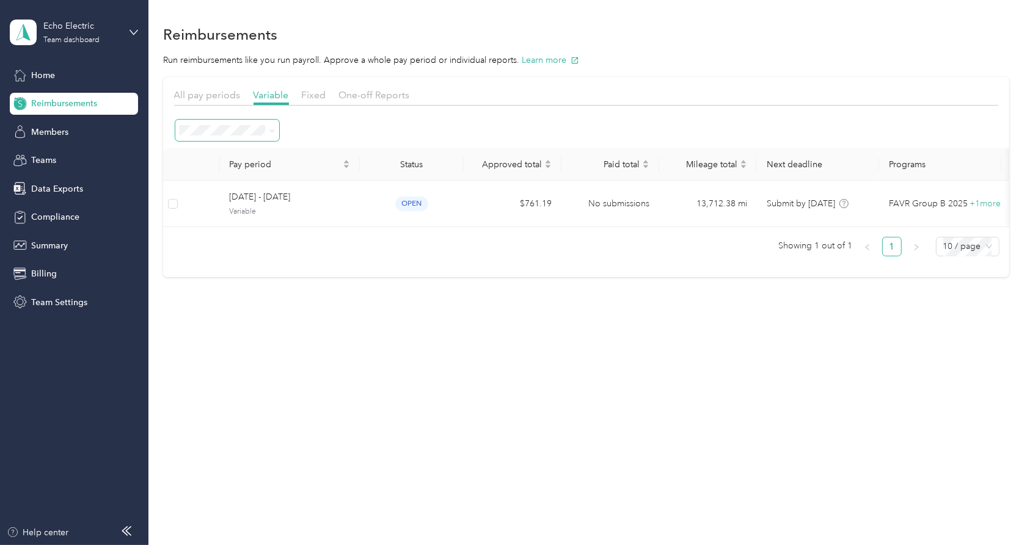
click at [269, 129] on icon at bounding box center [271, 130] width 5 height 5
click at [239, 300] on span "Marked as paid" at bounding box center [213, 302] width 59 height 10
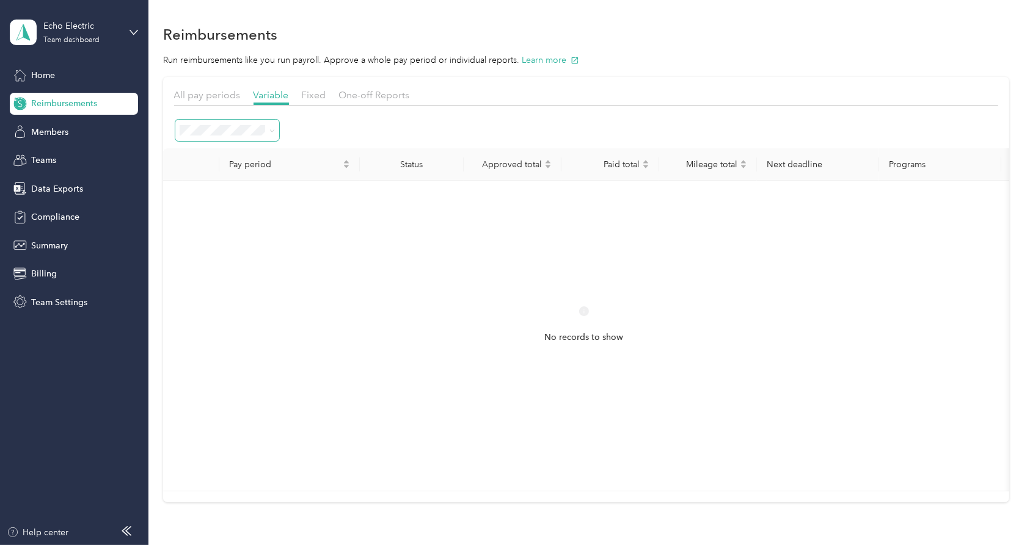
click at [269, 129] on icon at bounding box center [271, 130] width 5 height 5
click at [209, 321] on div "Paid" at bounding box center [227, 324] width 87 height 13
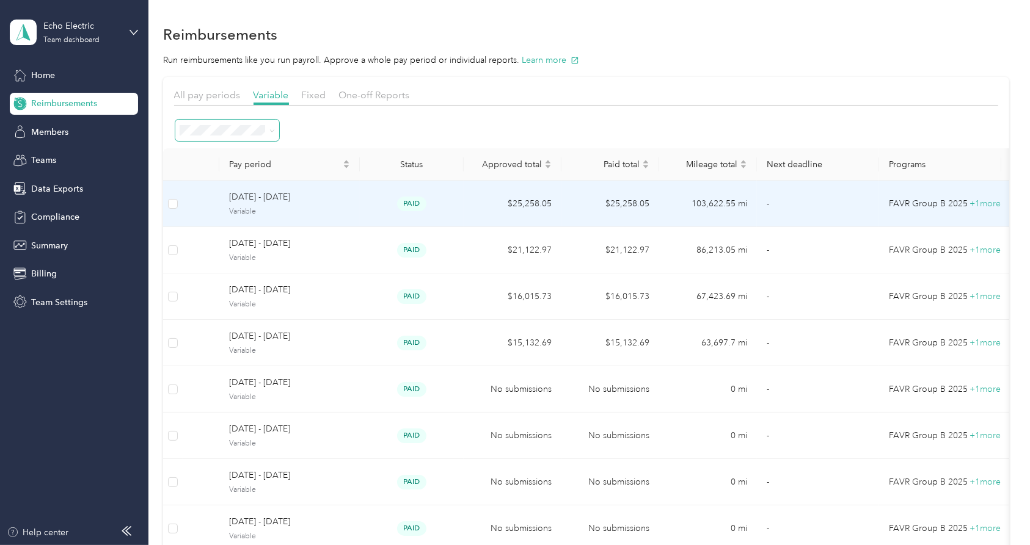
click at [305, 194] on span "[DATE] - [DATE]" at bounding box center [289, 197] width 121 height 13
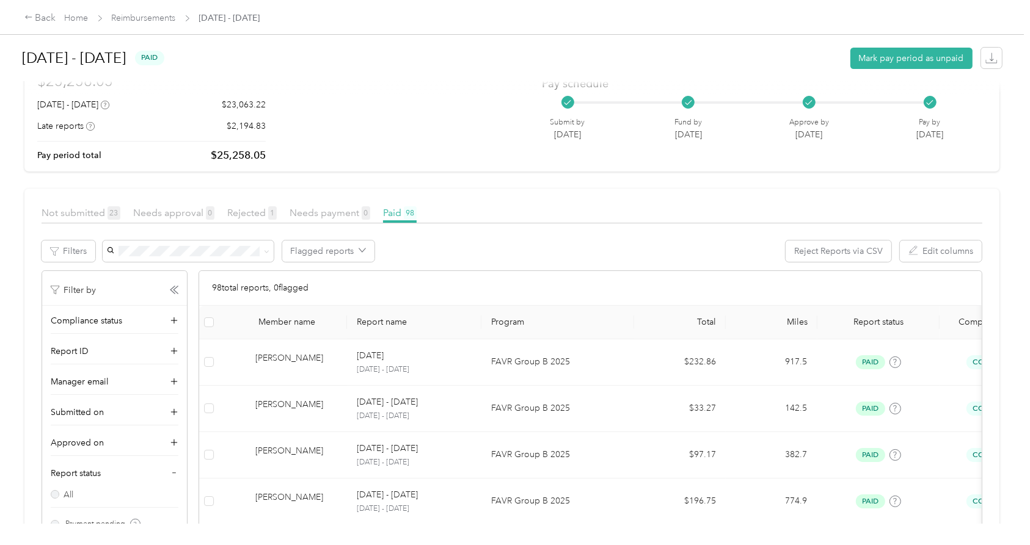
scroll to position [68, 0]
